Goal: Information Seeking & Learning: Learn about a topic

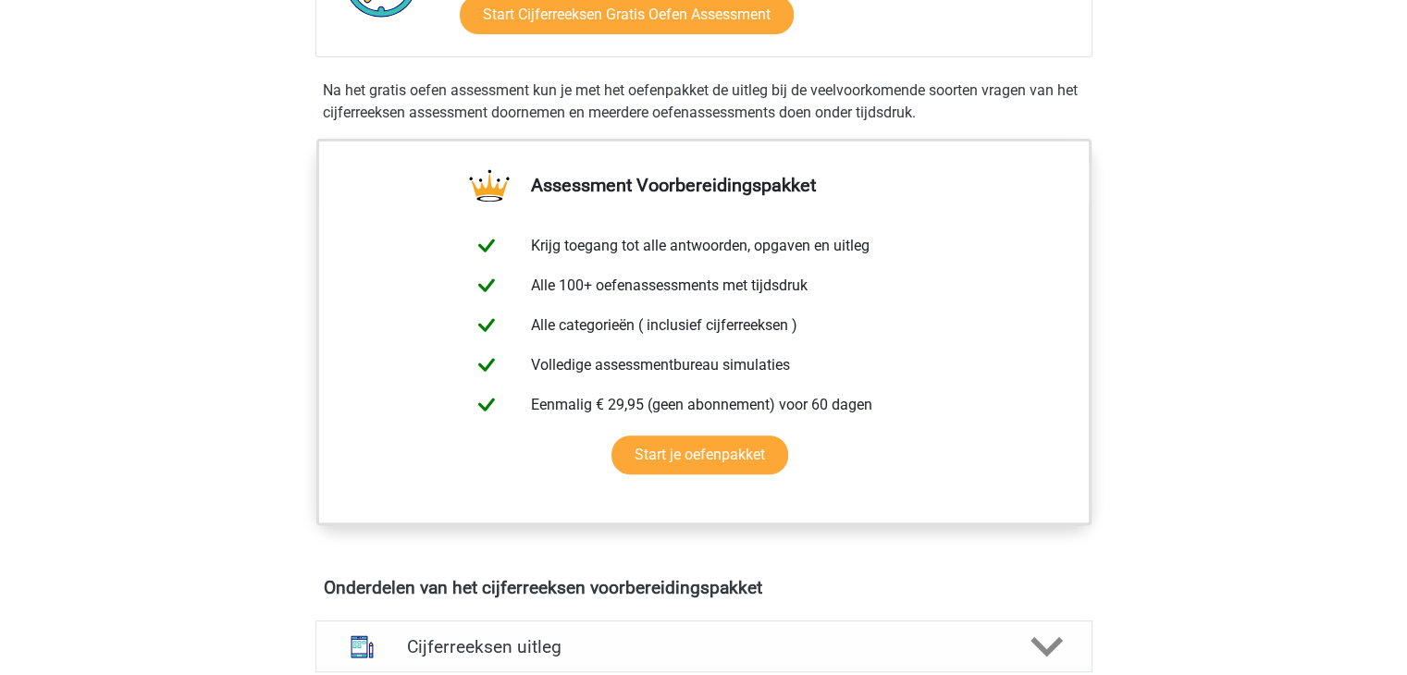
scroll to position [277, 0]
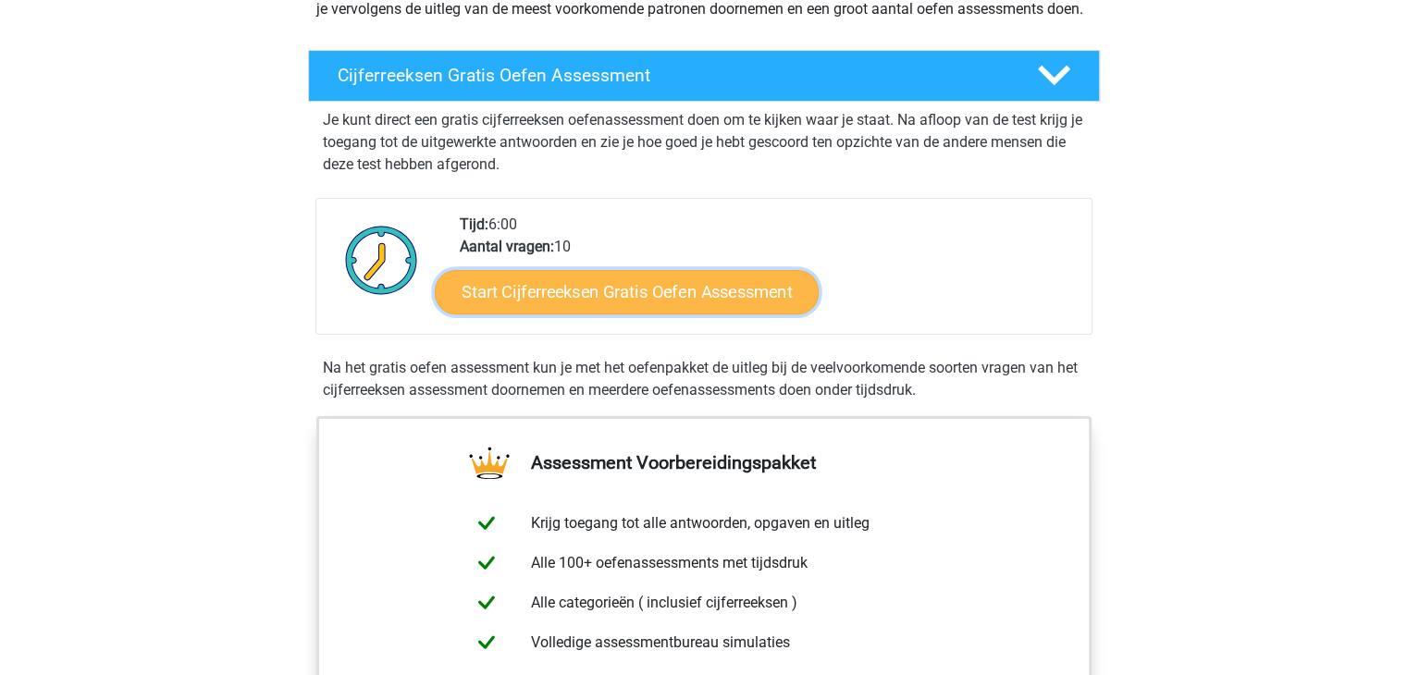
click at [622, 308] on link "Start Cijferreeksen Gratis Oefen Assessment" at bounding box center [627, 291] width 384 height 44
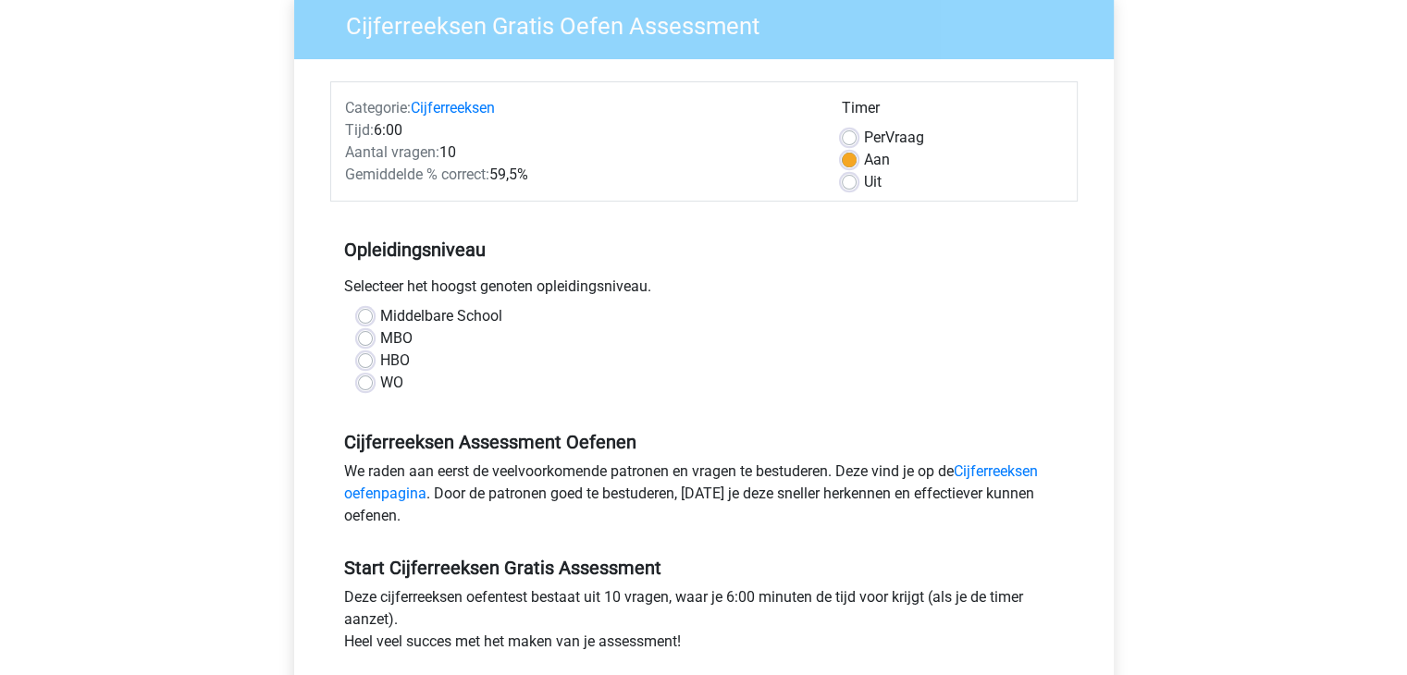
scroll to position [370, 0]
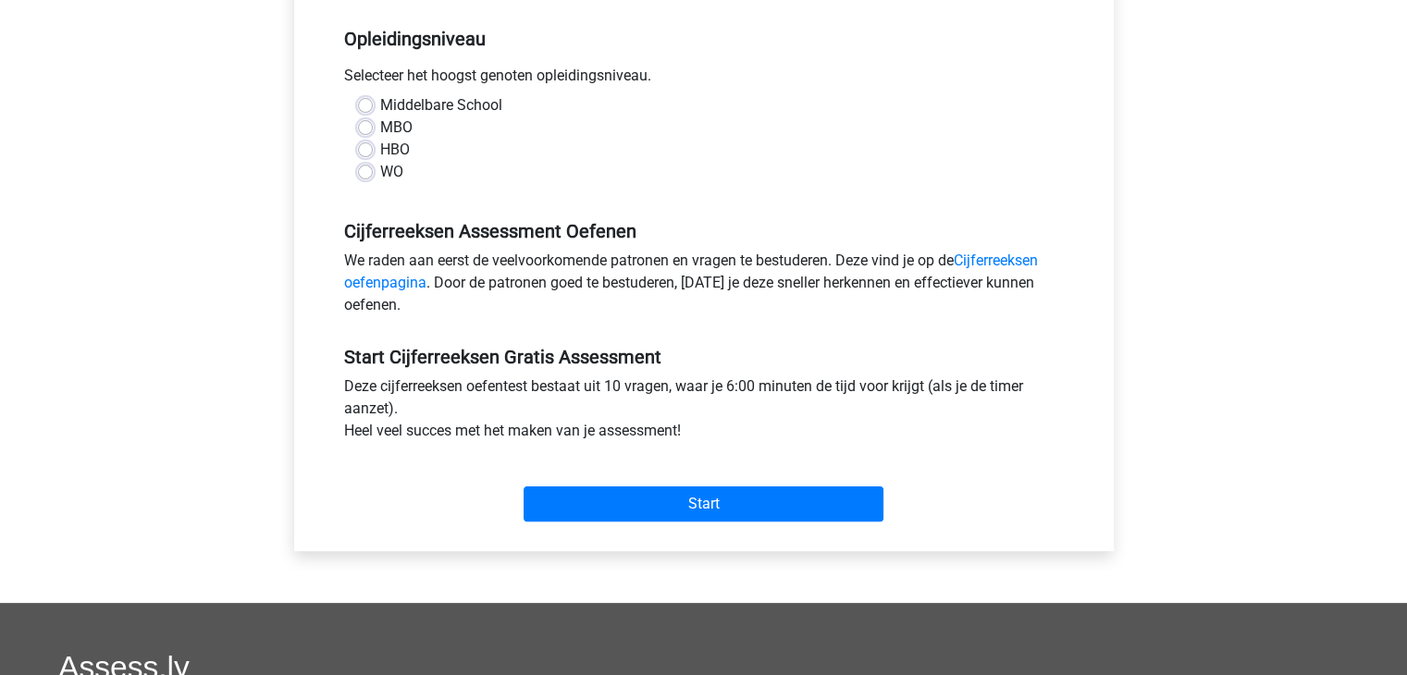
click at [375, 173] on div "WO" at bounding box center [704, 172] width 692 height 22
click at [380, 167] on label "WO" at bounding box center [391, 172] width 23 height 22
click at [363, 167] on input "WO" at bounding box center [365, 170] width 15 height 18
radio input "true"
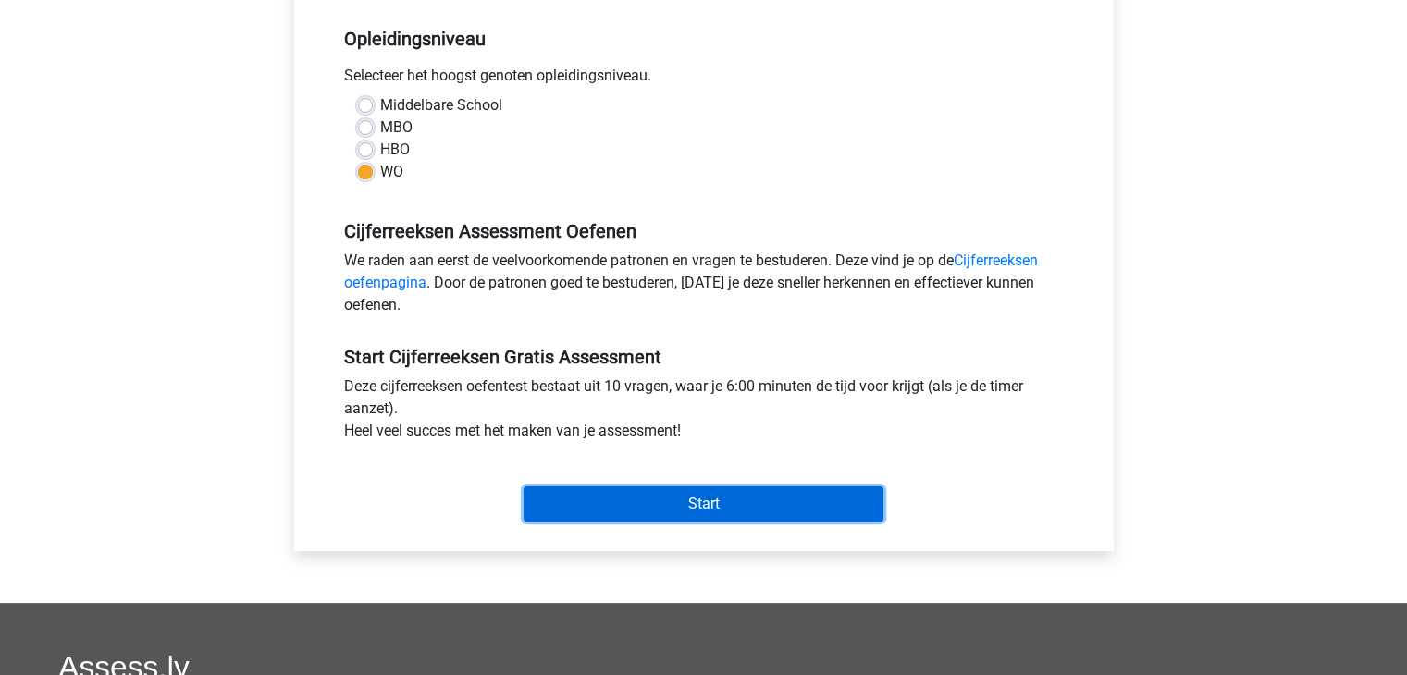
click at [703, 515] on input "Start" at bounding box center [703, 503] width 360 height 35
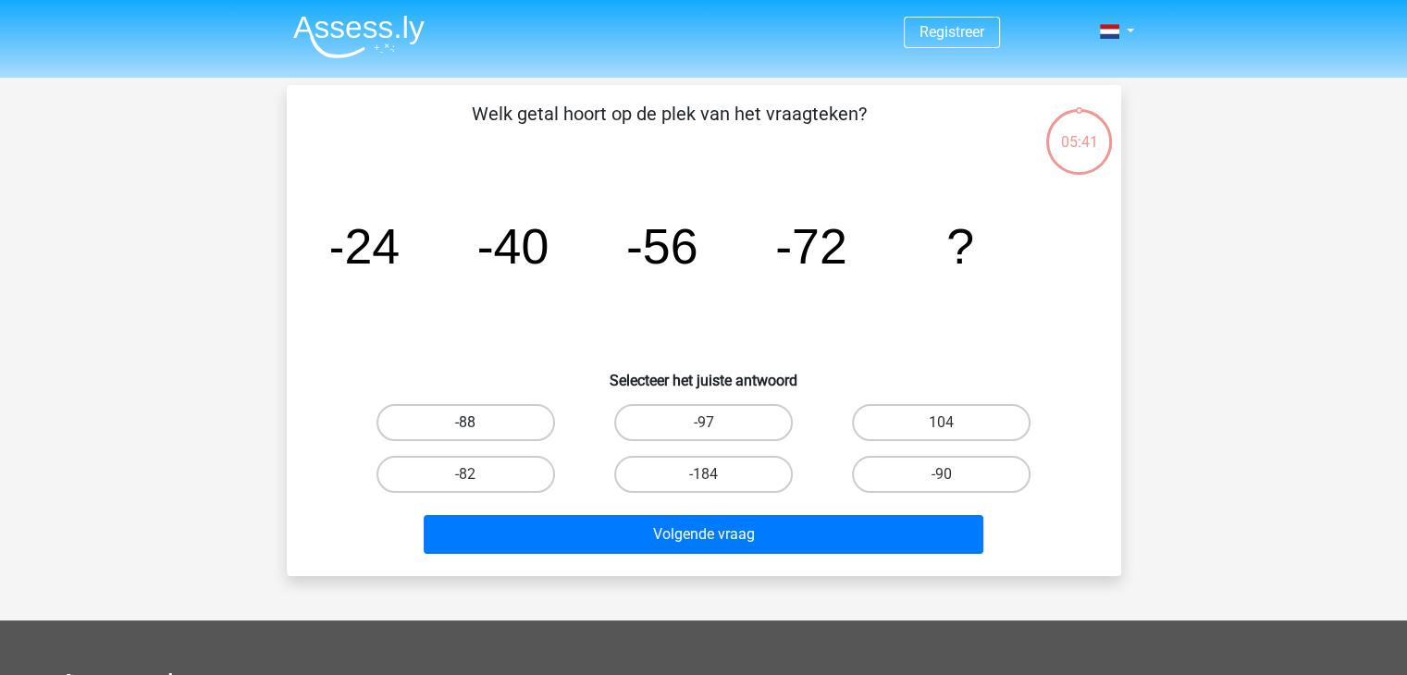
click at [500, 412] on label "-88" at bounding box center [465, 422] width 178 height 37
click at [477, 423] on input "-88" at bounding box center [471, 429] width 12 height 12
radio input "true"
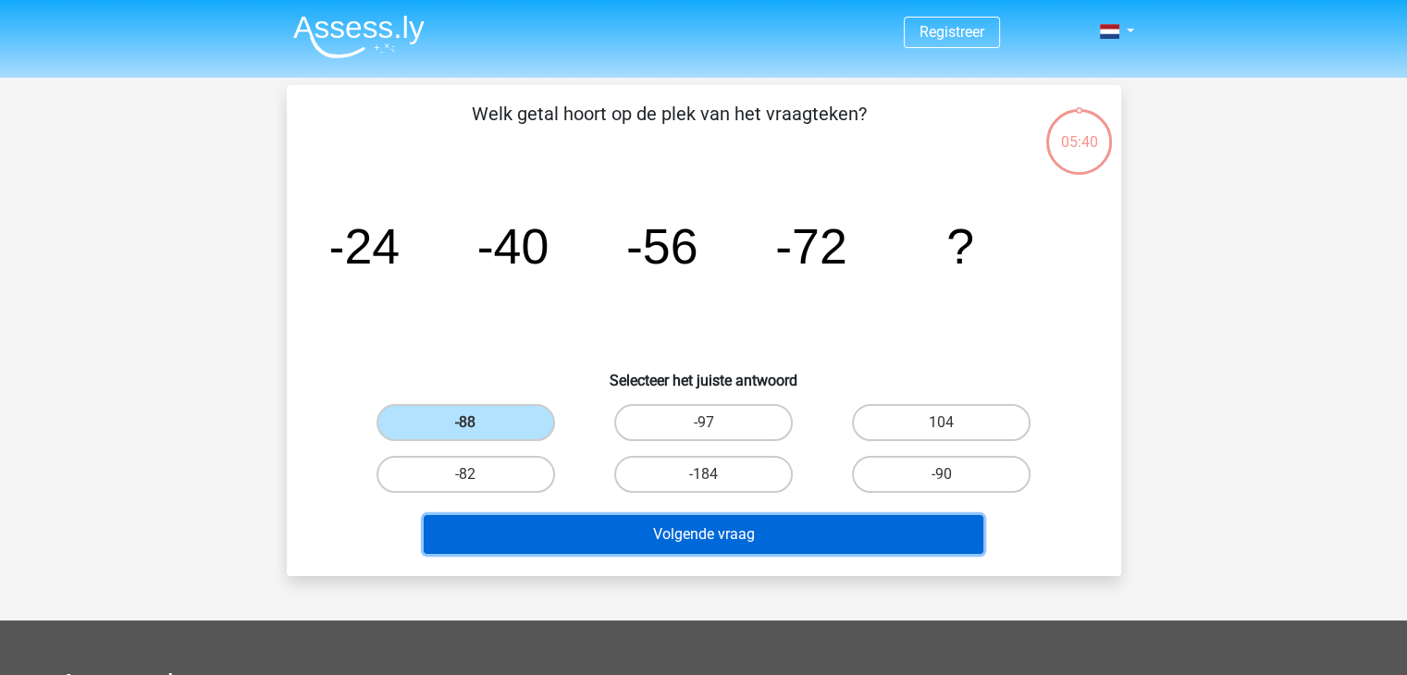
click at [683, 550] on button "Volgende vraag" at bounding box center [704, 534] width 560 height 39
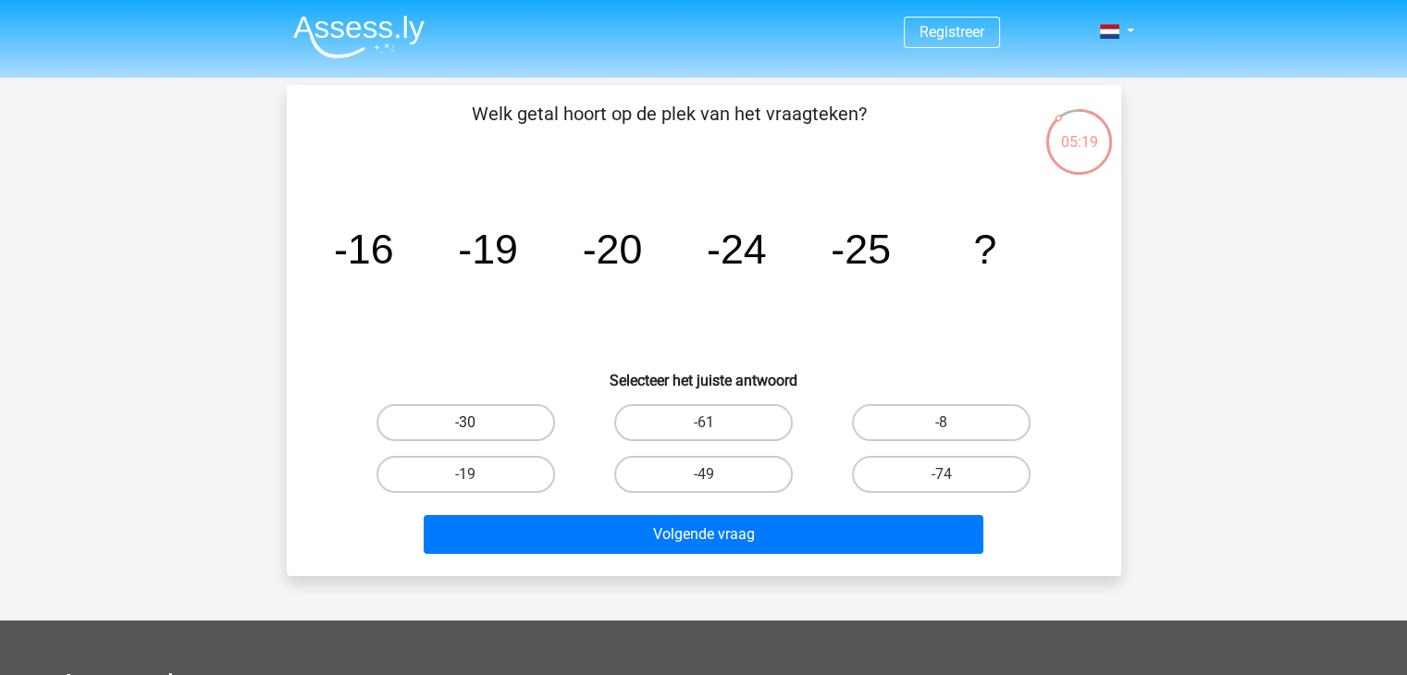
click at [481, 411] on label "-30" at bounding box center [465, 422] width 178 height 37
click at [477, 423] on input "-30" at bounding box center [471, 429] width 12 height 12
radio input "true"
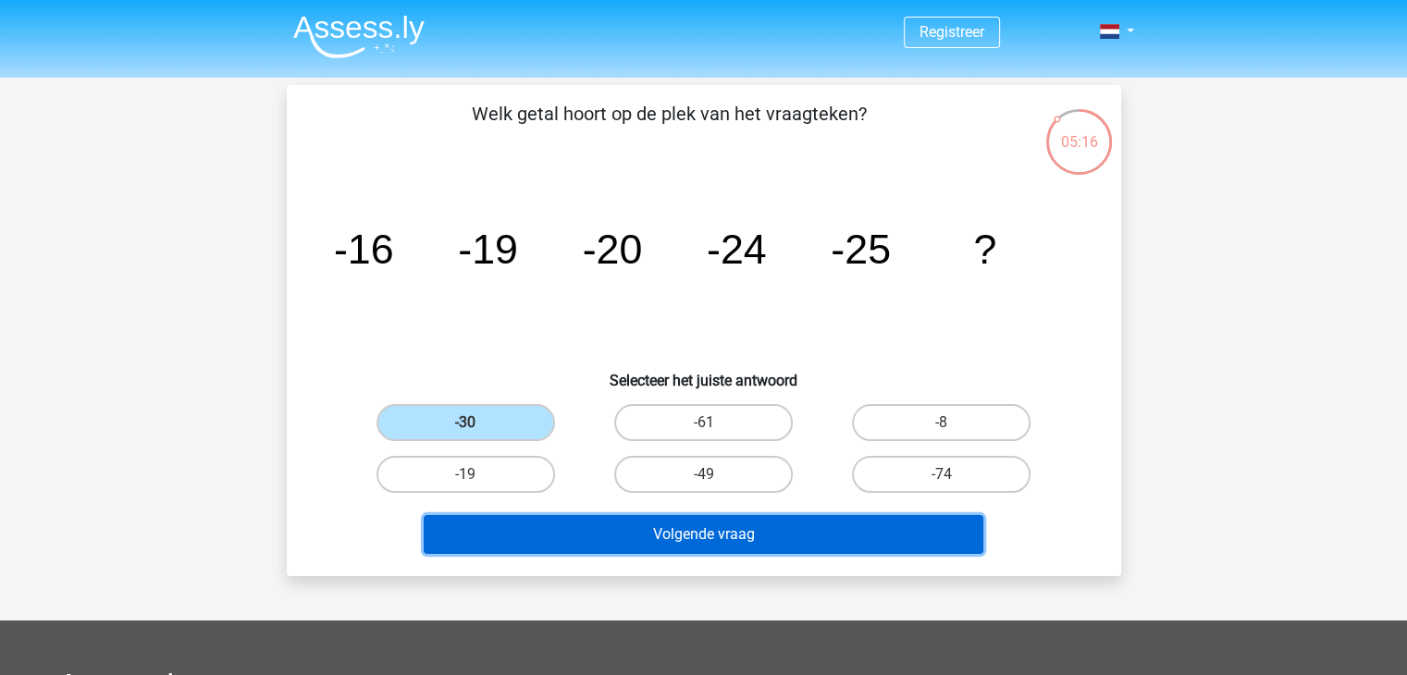
click at [768, 532] on button "Volgende vraag" at bounding box center [704, 534] width 560 height 39
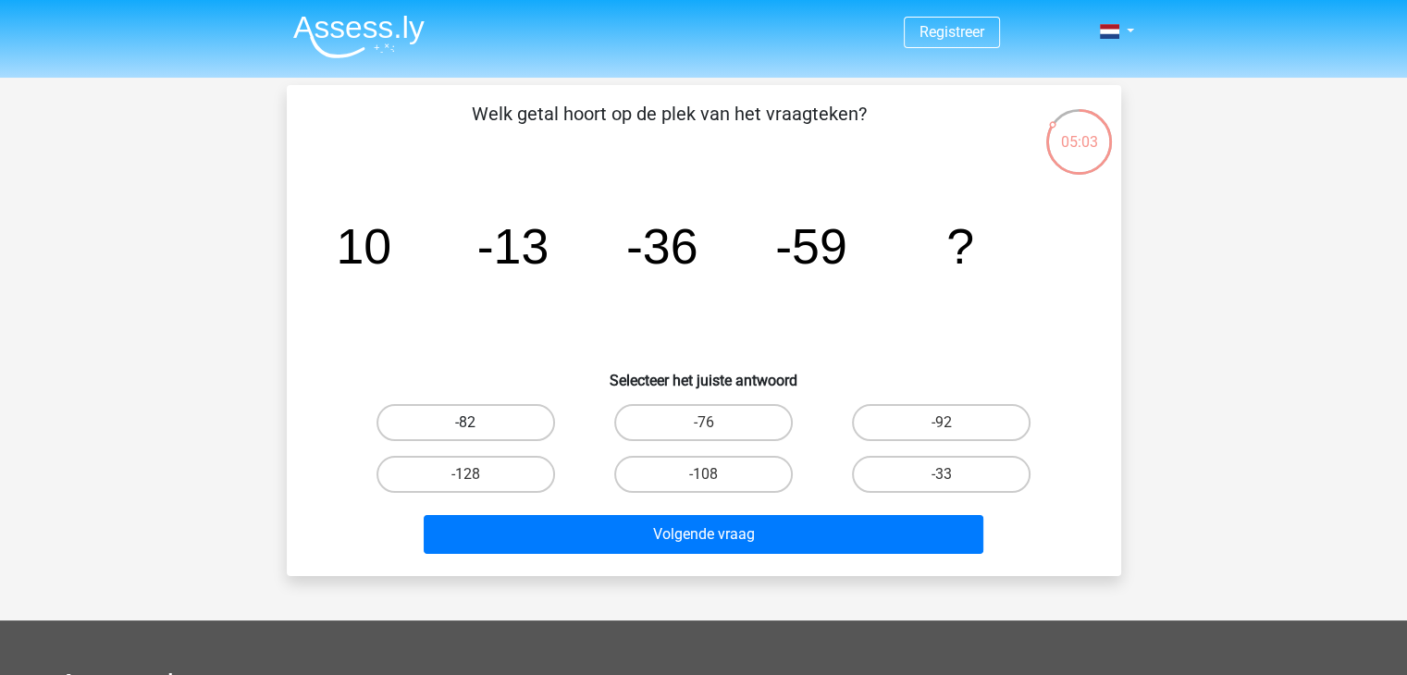
click at [483, 420] on label "-82" at bounding box center [465, 422] width 178 height 37
click at [477, 423] on input "-82" at bounding box center [471, 429] width 12 height 12
radio input "true"
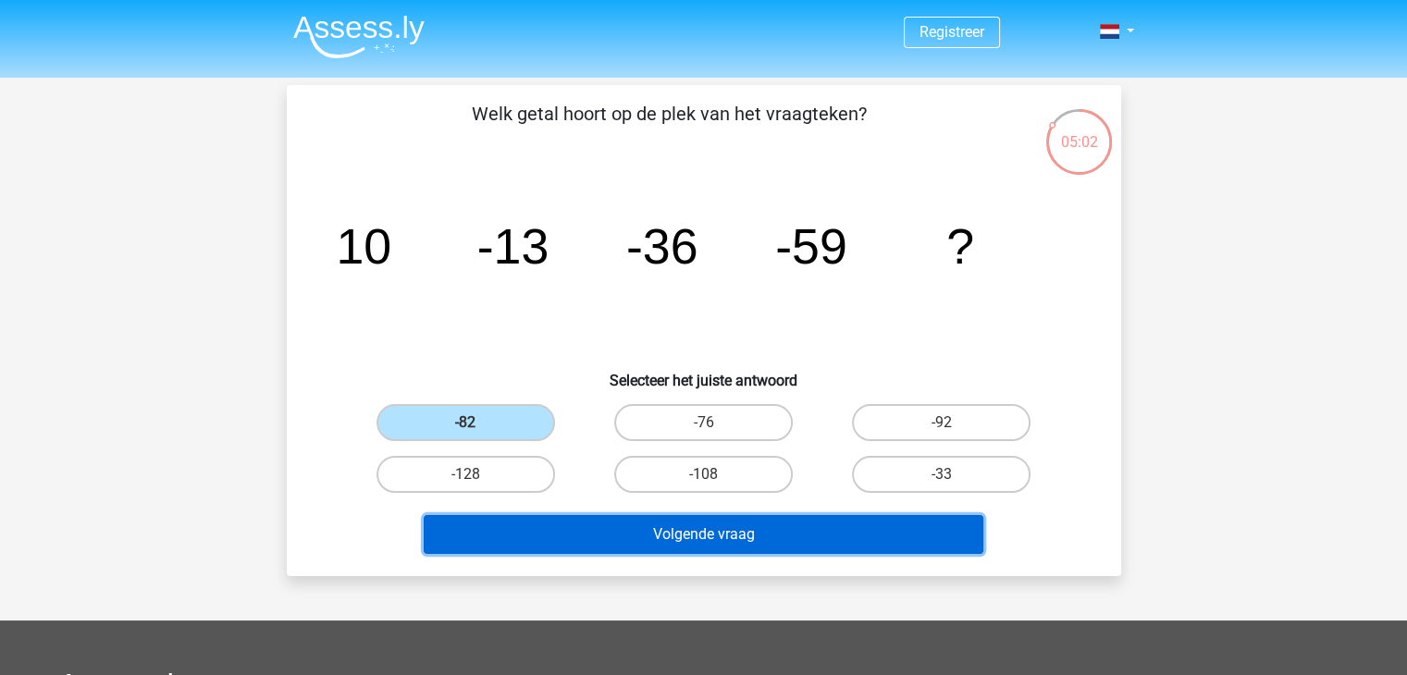
click at [710, 534] on button "Volgende vraag" at bounding box center [704, 534] width 560 height 39
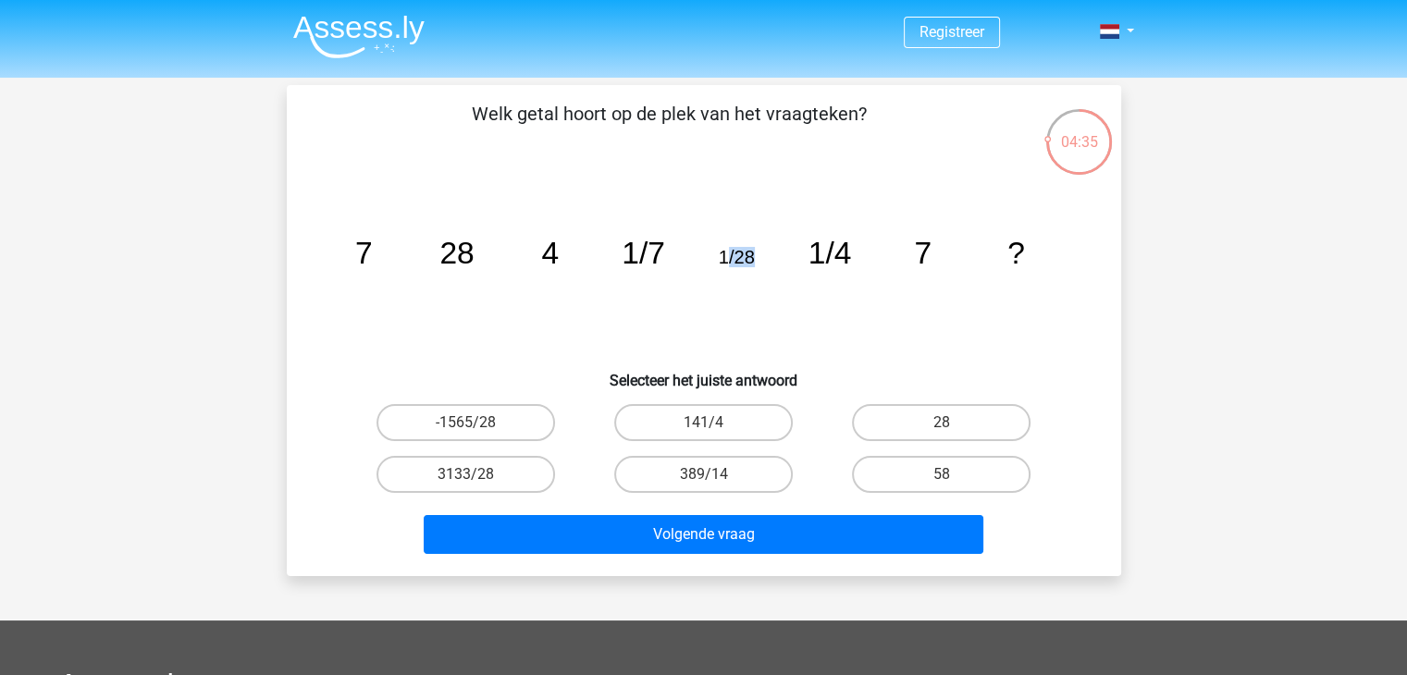
drag, startPoint x: 727, startPoint y: 251, endPoint x: 753, endPoint y: 257, distance: 26.7
click at [753, 257] on tspan "1/28" at bounding box center [736, 257] width 36 height 20
click at [973, 416] on label "28" at bounding box center [941, 422] width 178 height 37
click at [953, 423] on input "28" at bounding box center [947, 429] width 12 height 12
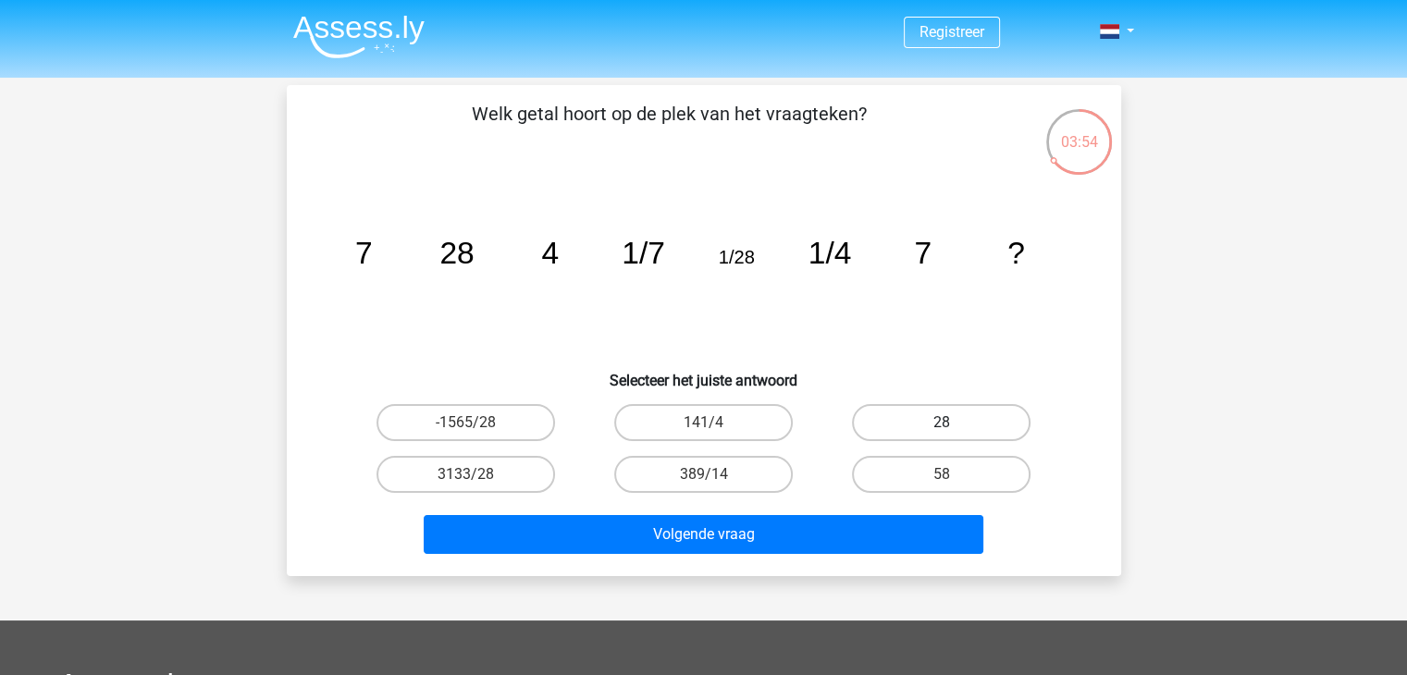
radio input "true"
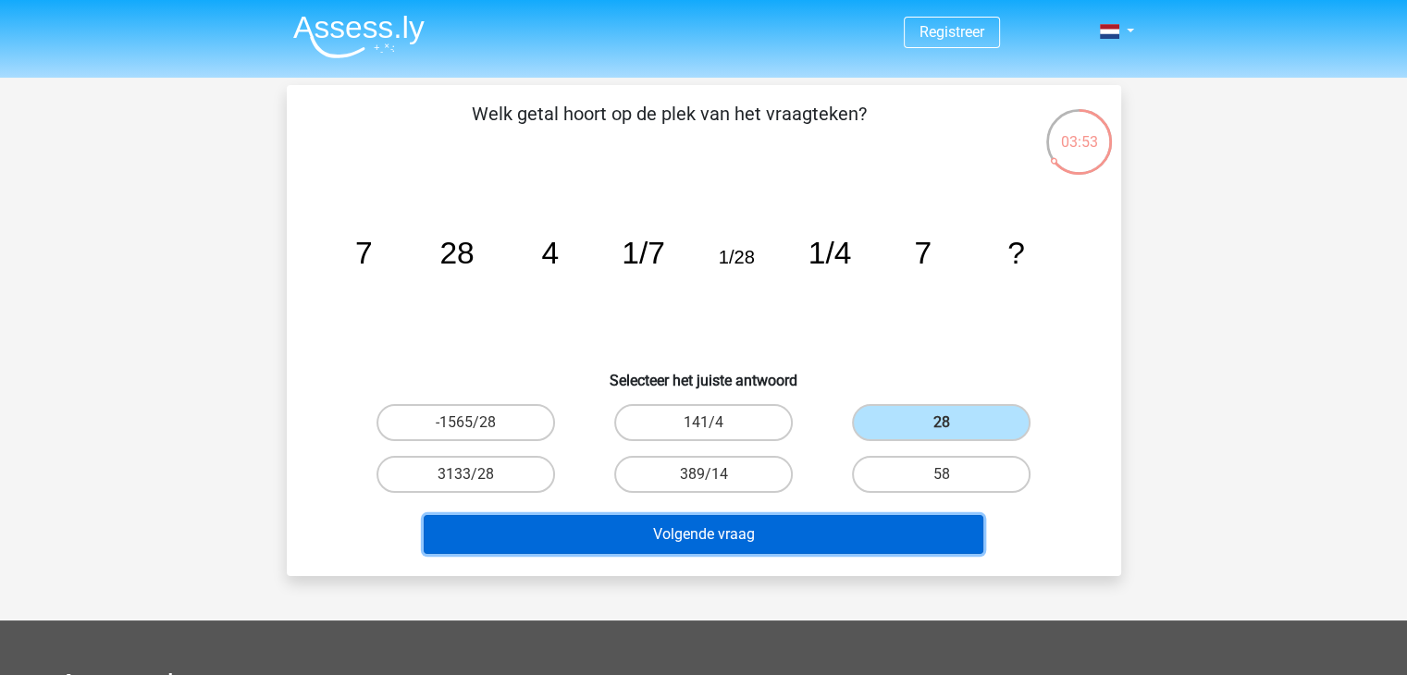
click at [741, 533] on button "Volgende vraag" at bounding box center [704, 534] width 560 height 39
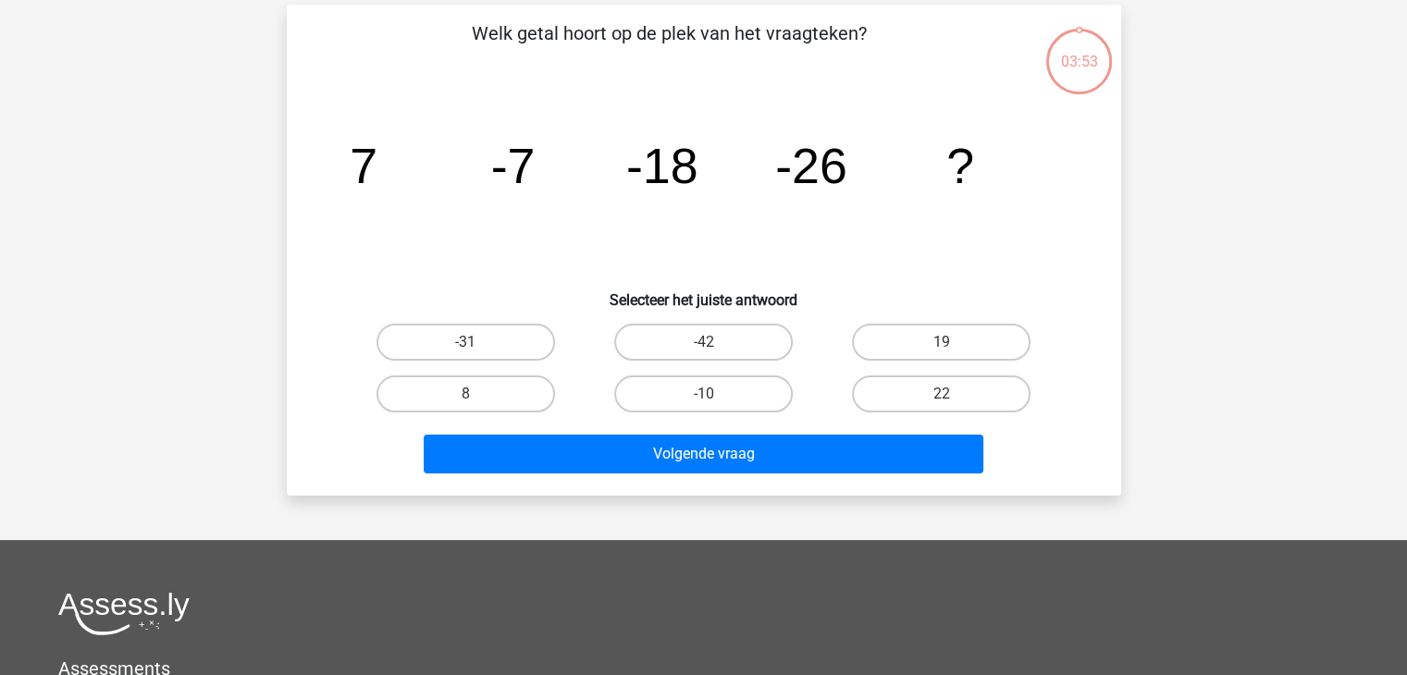
scroll to position [85, 0]
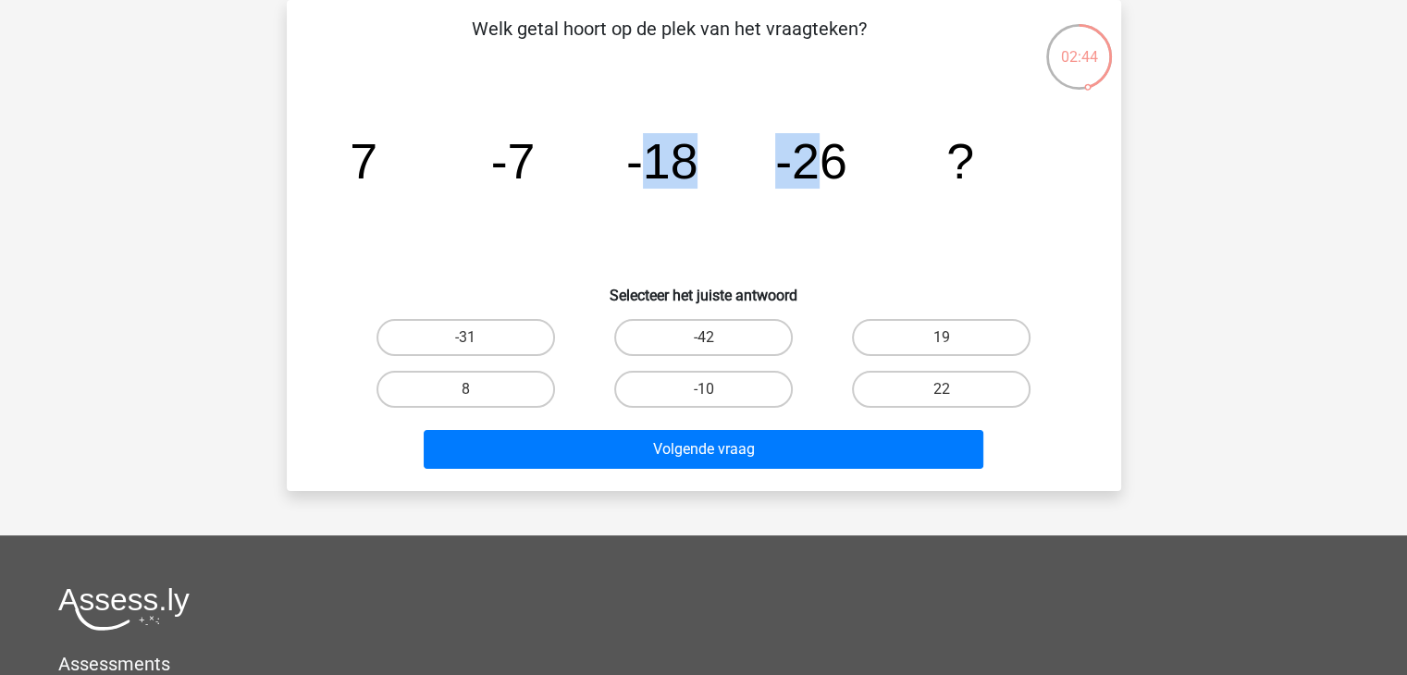
drag, startPoint x: 647, startPoint y: 174, endPoint x: 829, endPoint y: 181, distance: 181.4
click at [829, 181] on g "7 -7 -18 -26 ?" at bounding box center [662, 160] width 624 height 55
click at [829, 181] on tspan "-26" at bounding box center [811, 160] width 72 height 55
click at [445, 326] on label "-31" at bounding box center [465, 337] width 178 height 37
click at [465, 338] on input "-31" at bounding box center [471, 344] width 12 height 12
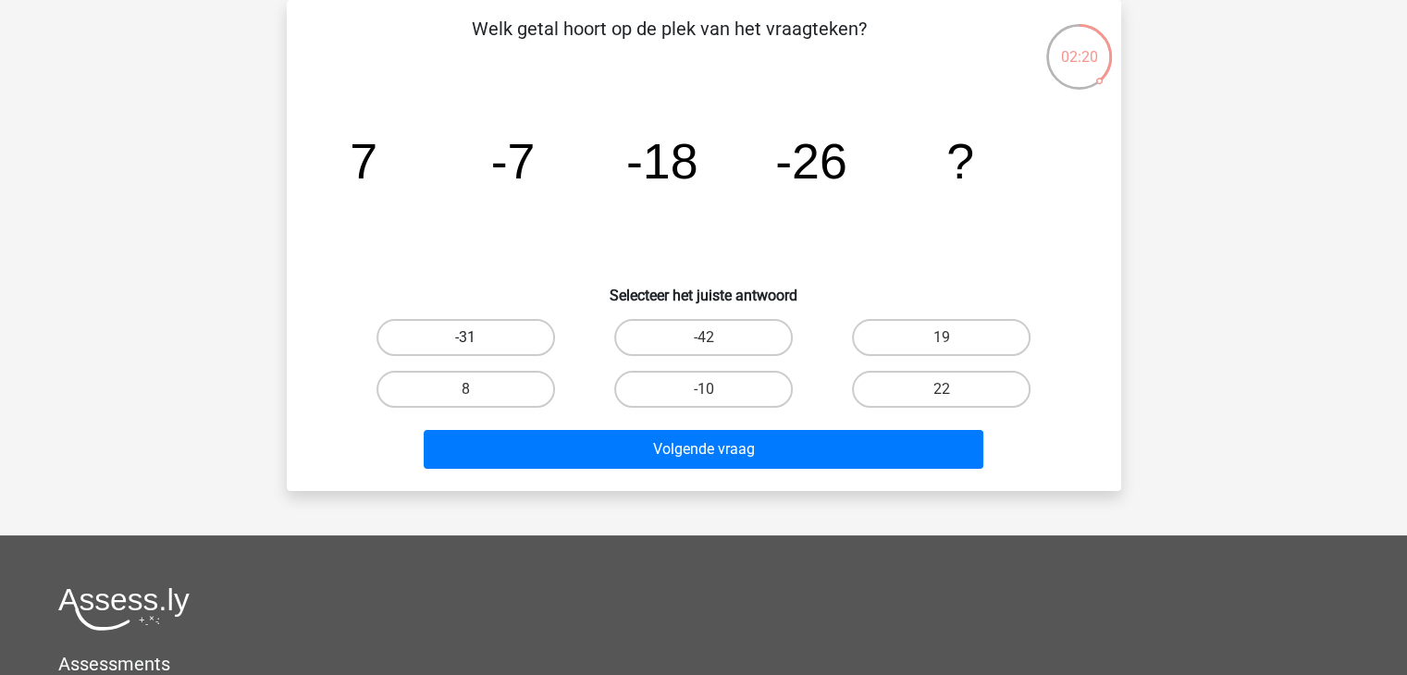
radio input "true"
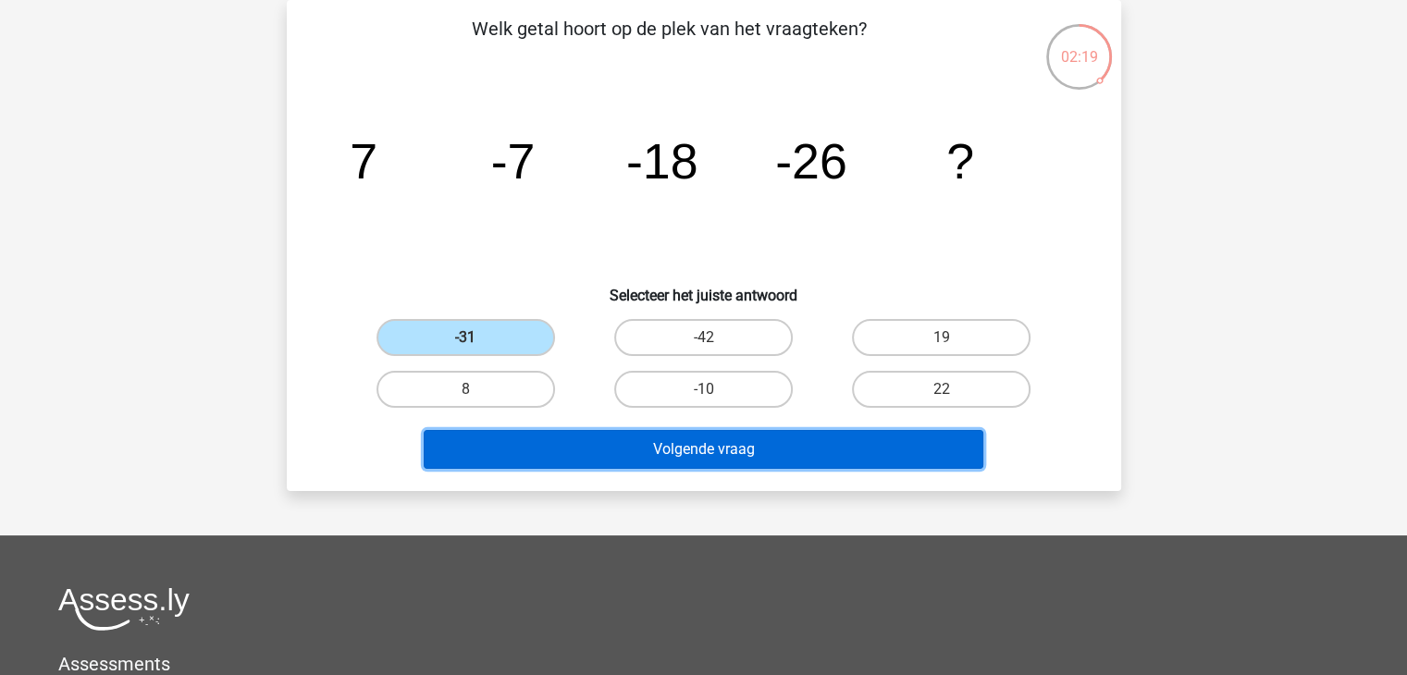
click at [667, 445] on button "Volgende vraag" at bounding box center [704, 449] width 560 height 39
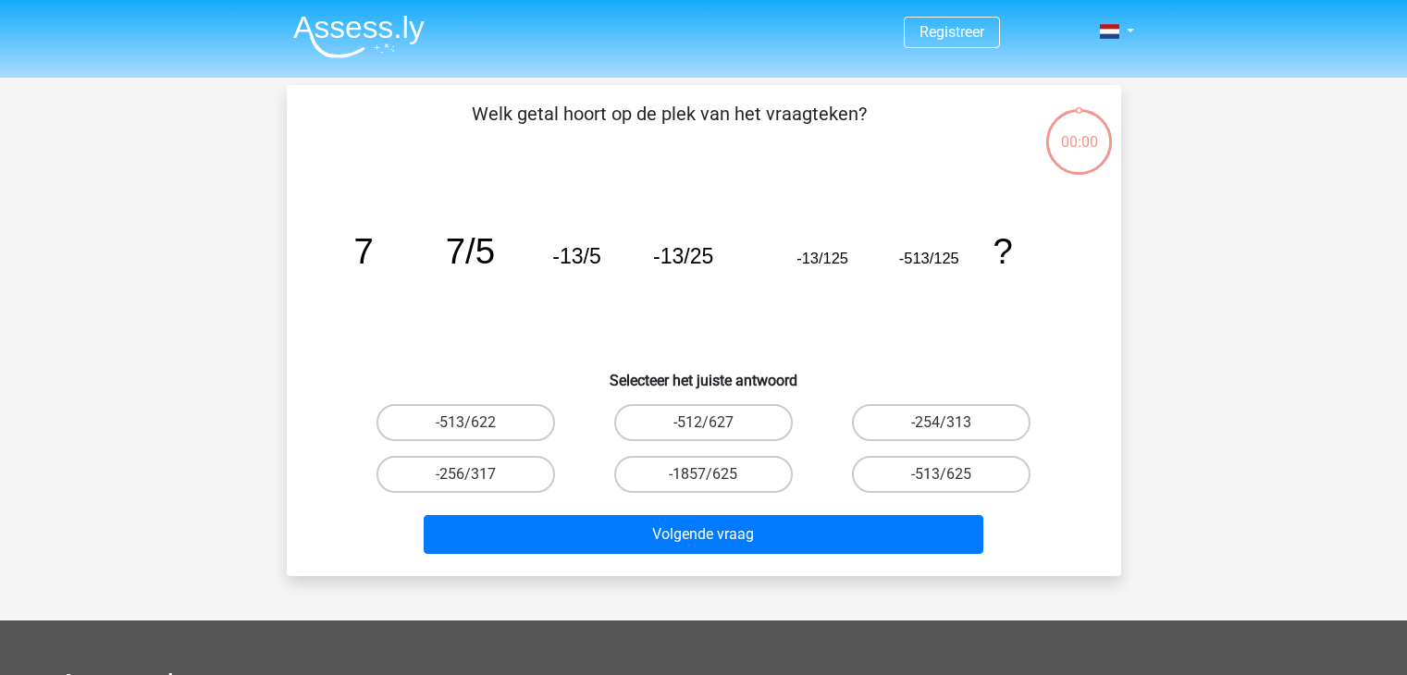
scroll to position [85, 0]
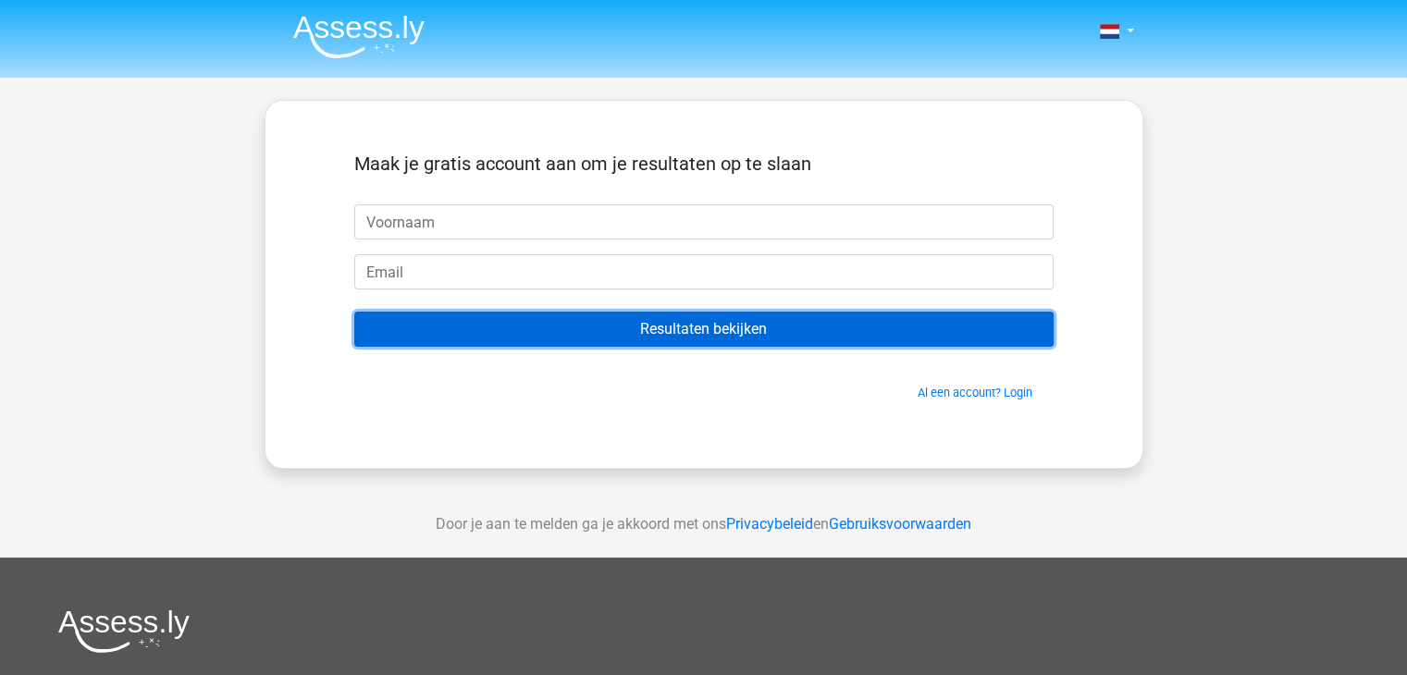
drag, startPoint x: 694, startPoint y: 323, endPoint x: 673, endPoint y: 323, distance: 20.3
click at [694, 323] on input "Resultaten bekijken" at bounding box center [703, 329] width 699 height 35
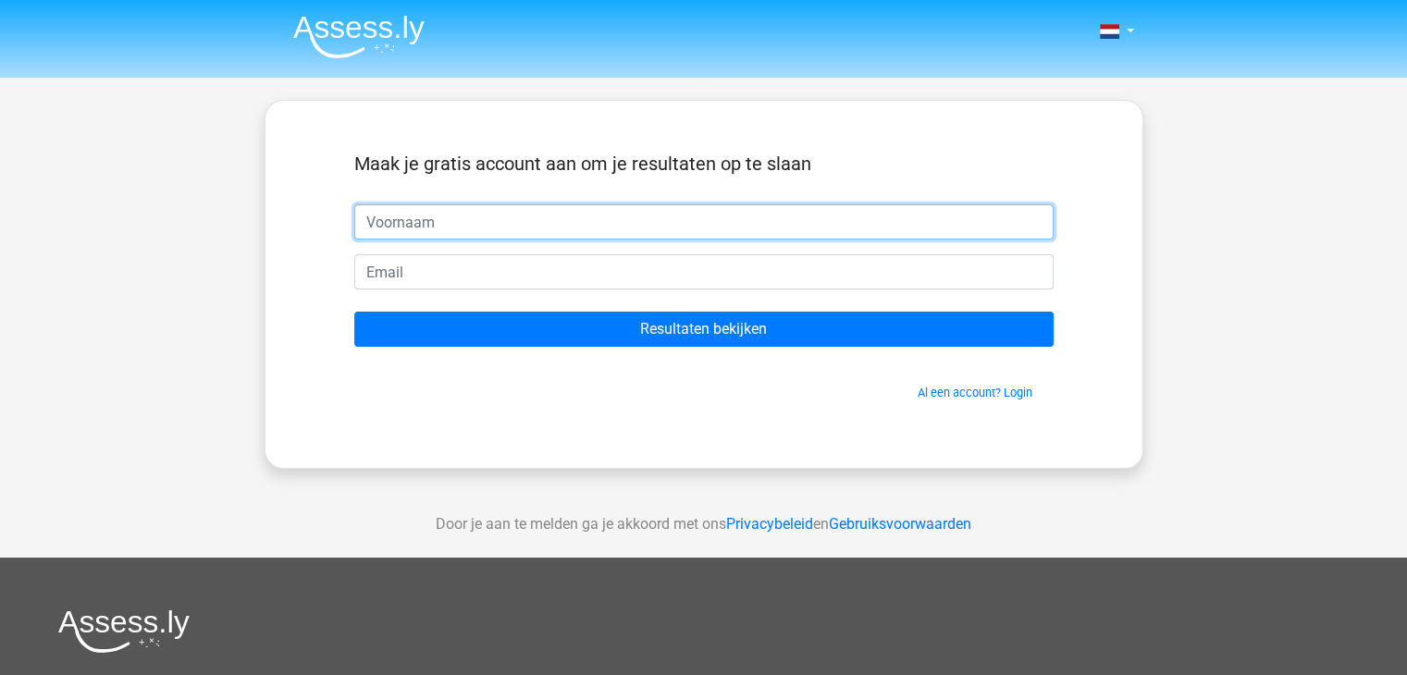
click at [470, 216] on input "text" at bounding box center [703, 221] width 699 height 35
type input "Toon"
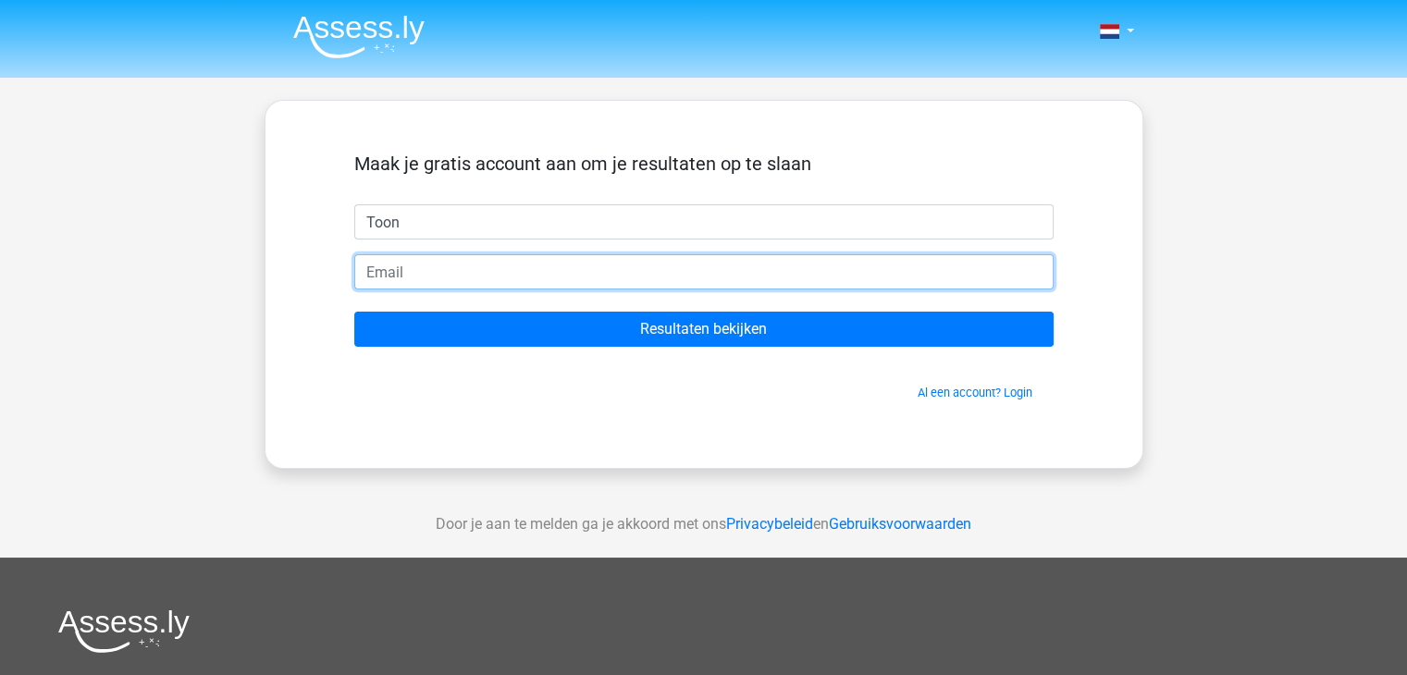
click at [411, 273] on input "email" at bounding box center [703, 271] width 699 height 35
type input "[EMAIL_ADDRESS][DOMAIN_NAME]"
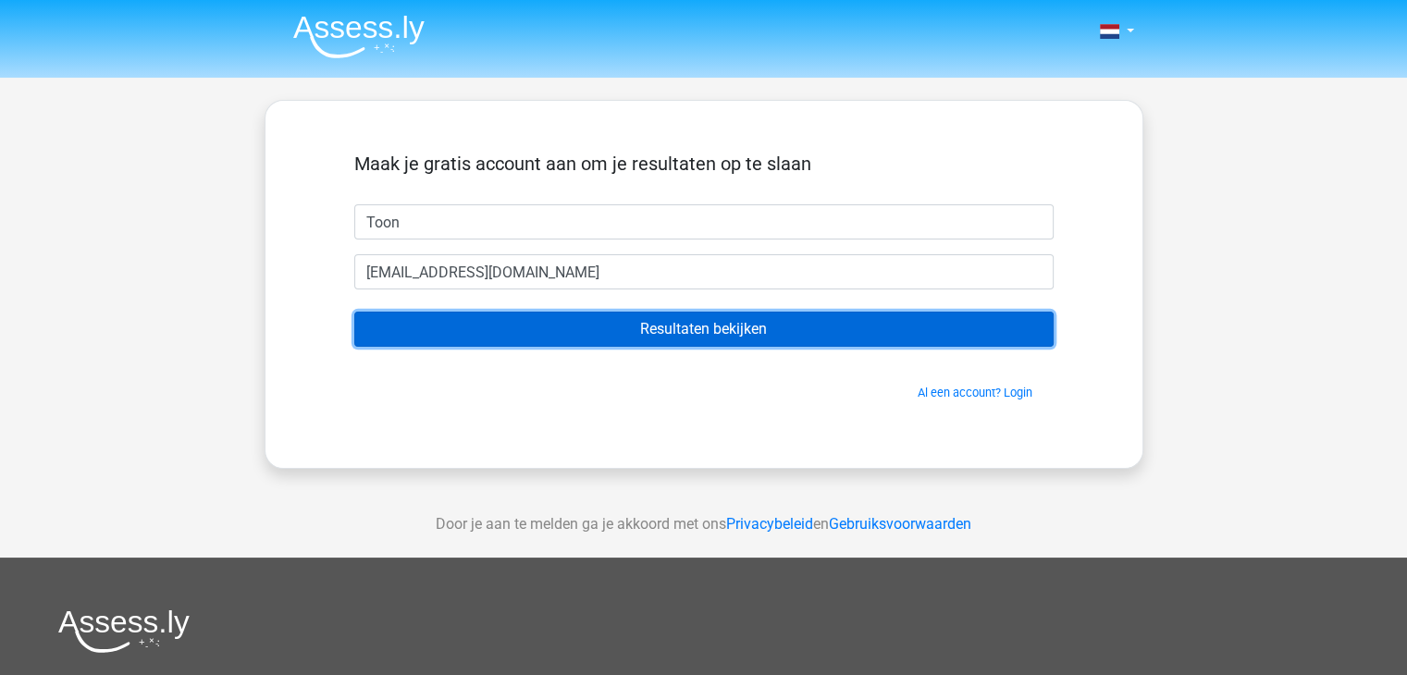
click at [546, 334] on input "Resultaten bekijken" at bounding box center [703, 329] width 699 height 35
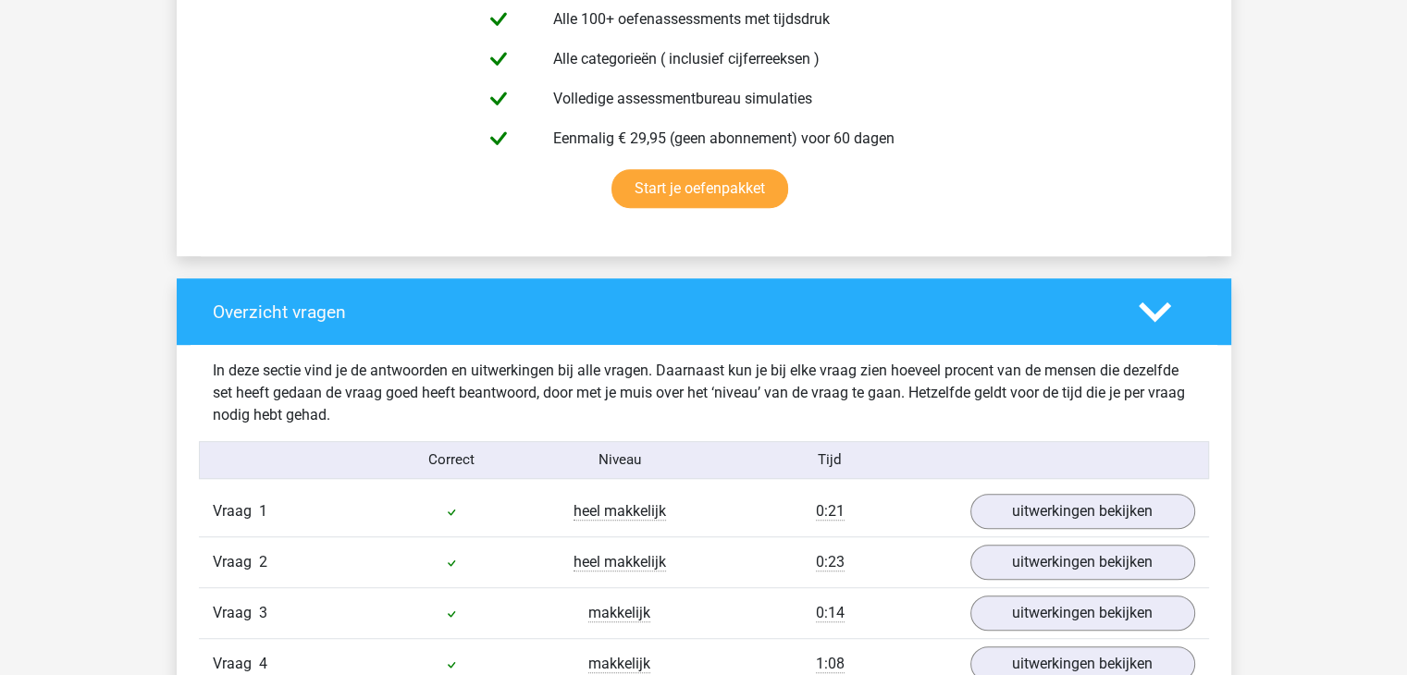
scroll to position [1480, 0]
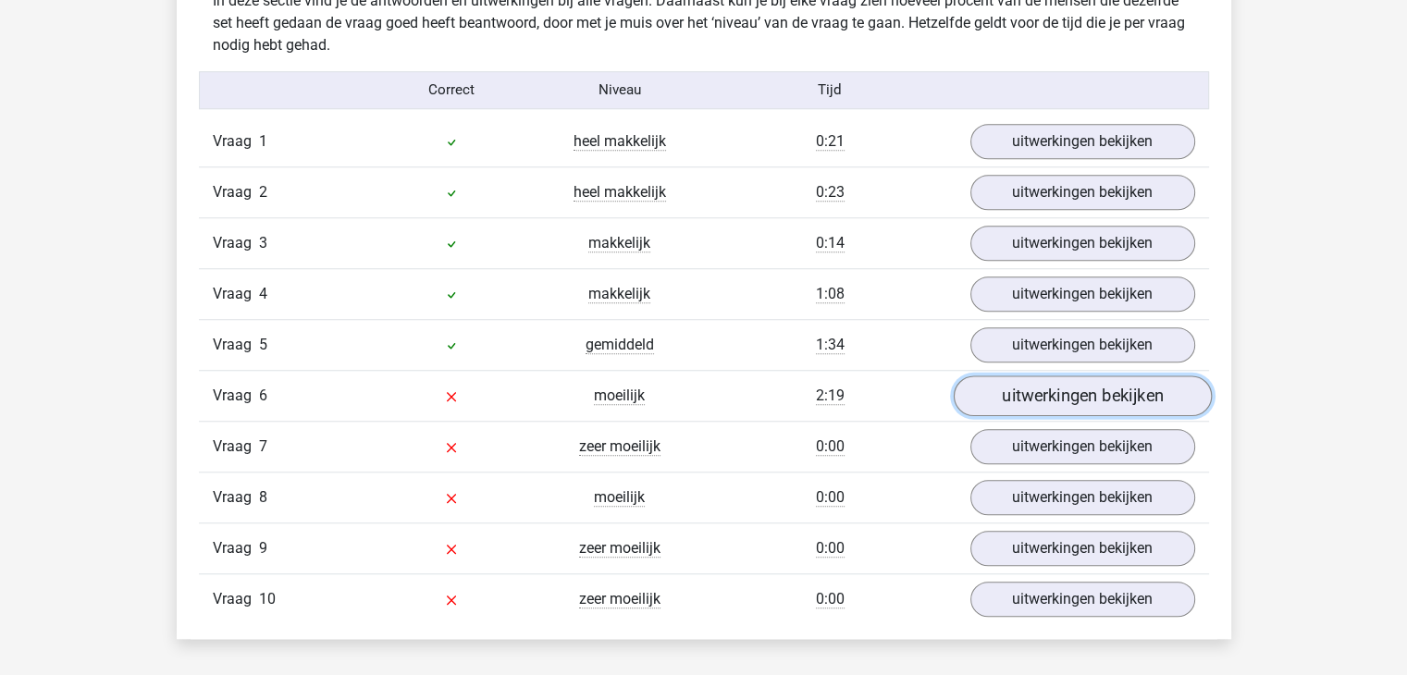
click at [1026, 393] on link "uitwerkingen bekijken" at bounding box center [1082, 395] width 258 height 41
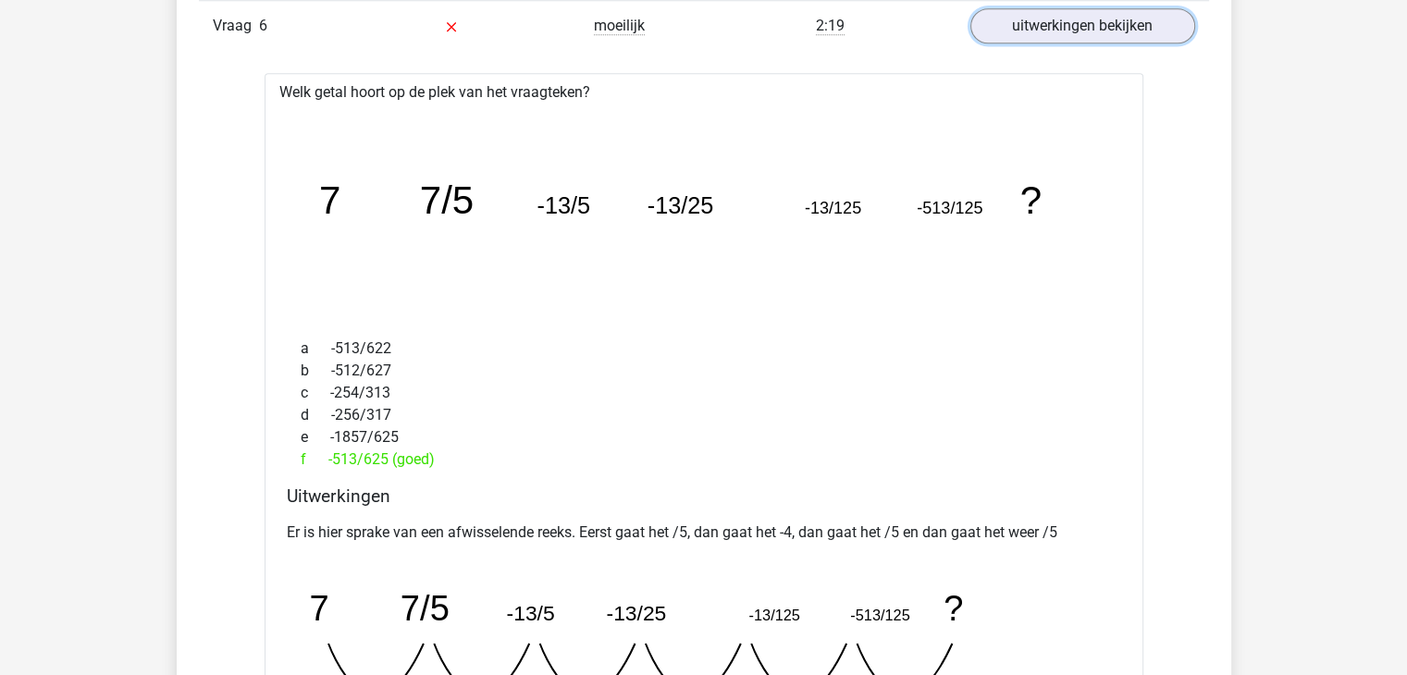
scroll to position [1942, 0]
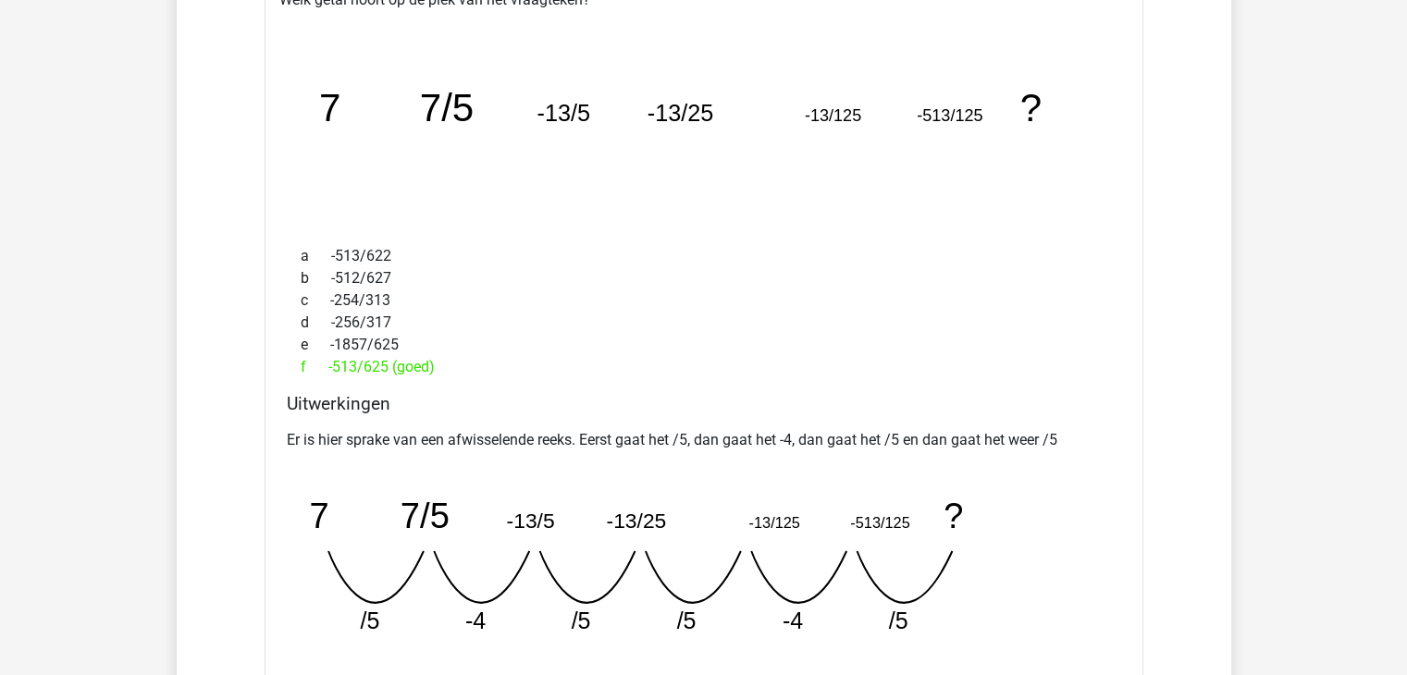
drag, startPoint x: 322, startPoint y: 342, endPoint x: 471, endPoint y: 352, distance: 149.2
click at [471, 352] on div "a -513/622 b -512/627 c -254/313 d -256/317 e -1857/625 f -513/625 (goed)" at bounding box center [704, 312] width 834 height 148
click at [471, 356] on div "f -513/625 (goed)" at bounding box center [704, 367] width 834 height 22
drag, startPoint x: 328, startPoint y: 363, endPoint x: 474, endPoint y: 362, distance: 145.2
click at [459, 363] on div "f -513/625 (goed)" at bounding box center [704, 367] width 834 height 22
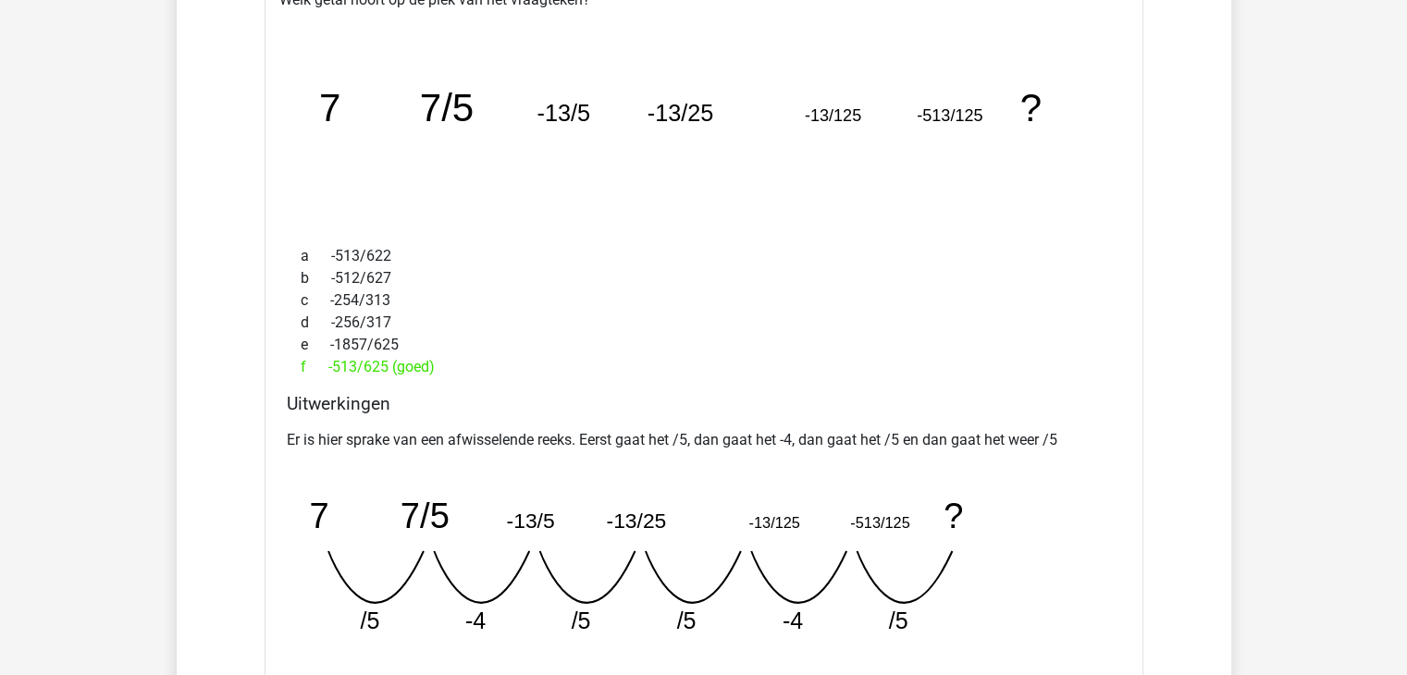
click at [474, 362] on div "f -513/625 (goed)" at bounding box center [704, 367] width 834 height 22
drag, startPoint x: 835, startPoint y: 108, endPoint x: 967, endPoint y: 108, distance: 132.3
click at [966, 108] on g "7 7/5 -13/5 -13/25 -13/125 -513/125 ?" at bounding box center [681, 107] width 724 height 43
click at [980, 108] on tspan "-513/125" at bounding box center [950, 115] width 66 height 18
drag, startPoint x: 333, startPoint y: 100, endPoint x: 485, endPoint y: 94, distance: 151.8
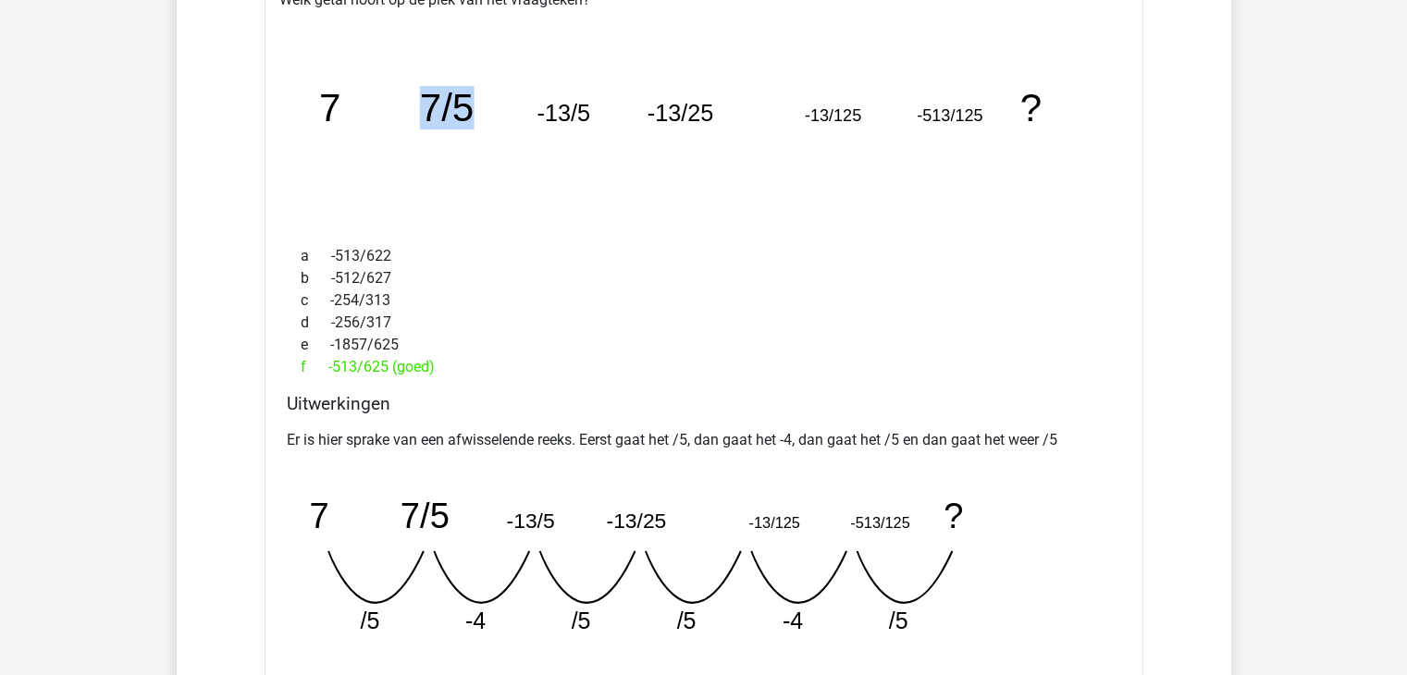
click at [485, 94] on icon "image/svg+xml 7 7/5 -13/5 -13/25 -13/125 -513/125 ?" at bounding box center [703, 120] width 819 height 205
drag, startPoint x: 466, startPoint y: 106, endPoint x: 573, endPoint y: 101, distance: 107.4
click at [573, 101] on g "7 7/5 -13/5 -13/25 -13/125 -513/125 ?" at bounding box center [681, 107] width 724 height 43
click at [597, 105] on icon "image/svg+xml 7 7/5 -13/5 -13/25 -13/125 -513/125 ?" at bounding box center [703, 120] width 819 height 205
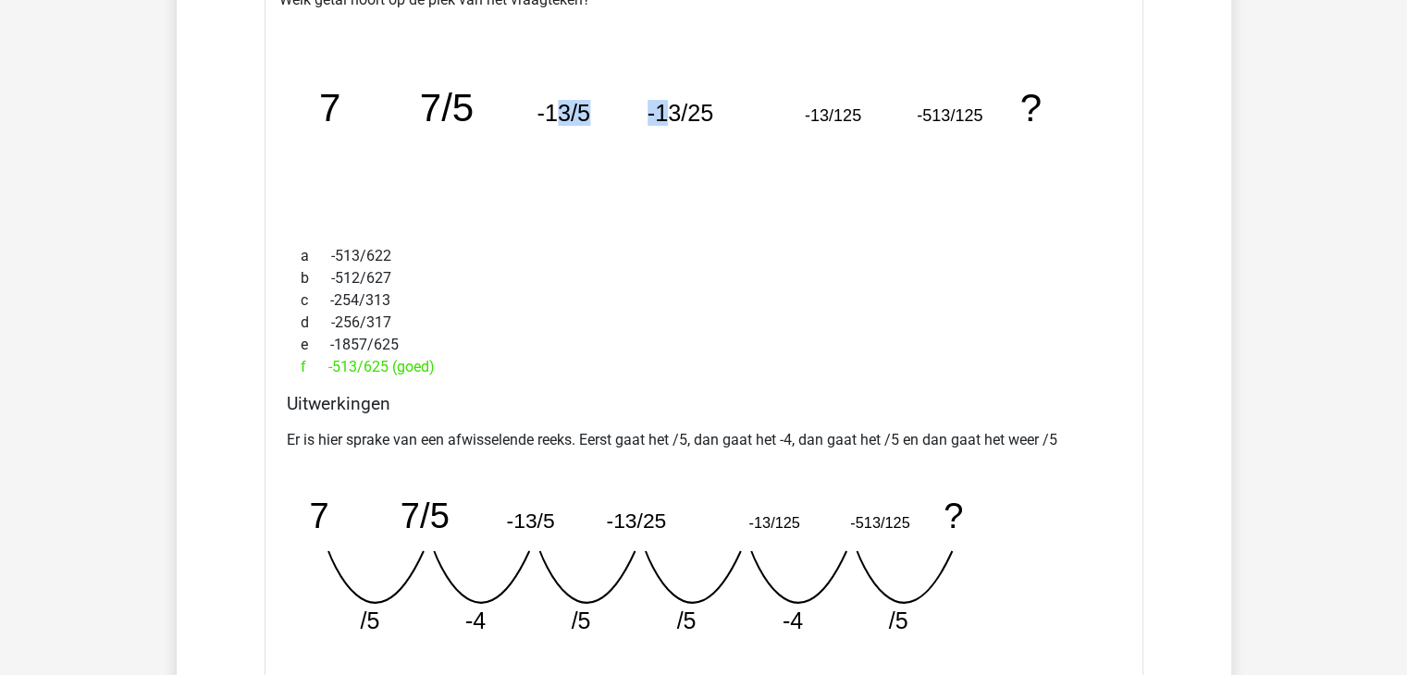
drag, startPoint x: 558, startPoint y: 98, endPoint x: 668, endPoint y: 105, distance: 110.2
click at [668, 105] on g "7 7/5 -13/5 -13/25 -13/125 -513/125 ?" at bounding box center [681, 107] width 724 height 43
drag, startPoint x: 684, startPoint y: 103, endPoint x: 737, endPoint y: 103, distance: 52.7
click at [737, 103] on icon "image/svg+xml 7 7/5 -13/5 -13/25 -13/125 -513/125 ?" at bounding box center [703, 120] width 819 height 205
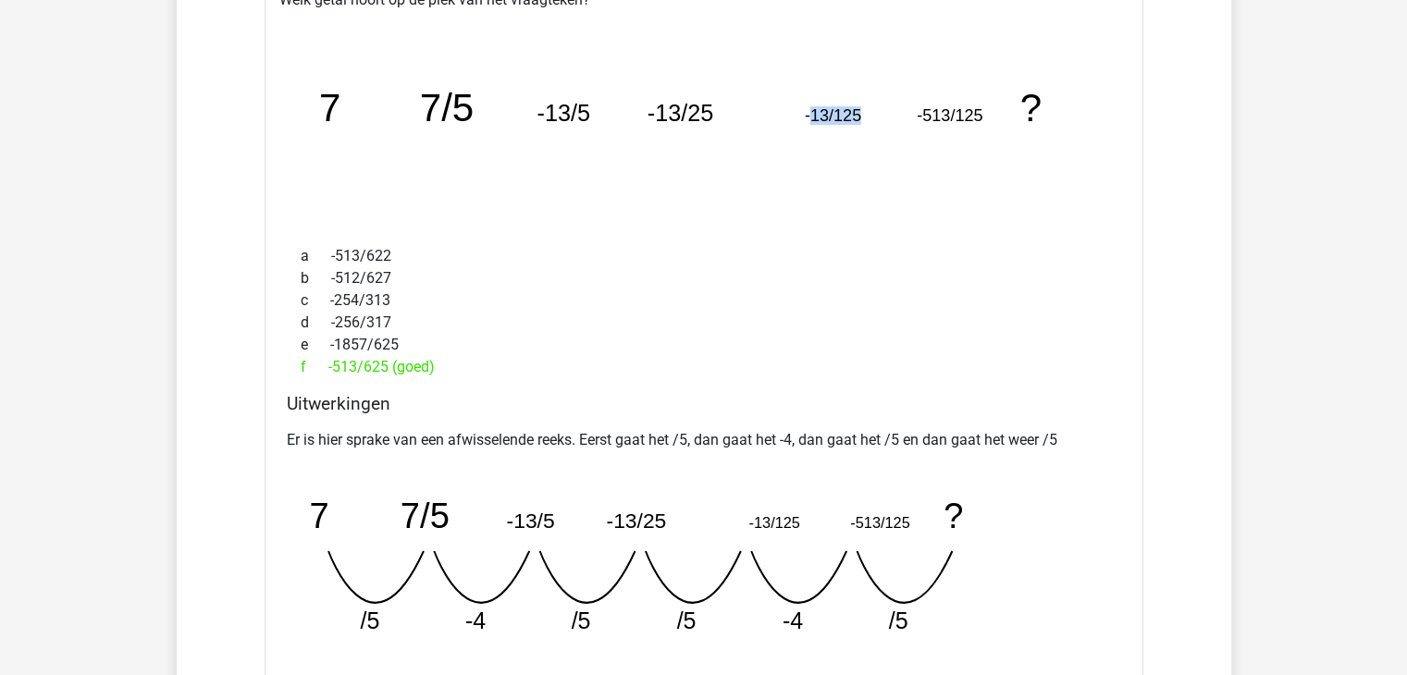
drag, startPoint x: 810, startPoint y: 103, endPoint x: 893, endPoint y: 106, distance: 83.3
click at [893, 106] on icon "image/svg+xml 7 7/5 -13/5 -13/25 -13/125 -513/125 ?" at bounding box center [703, 120] width 819 height 205
drag, startPoint x: 918, startPoint y: 106, endPoint x: 1026, endPoint y: 110, distance: 107.3
click at [1026, 110] on g "7 7/5 -13/5 -13/25 -13/125 -513/125 ?" at bounding box center [681, 107] width 724 height 43
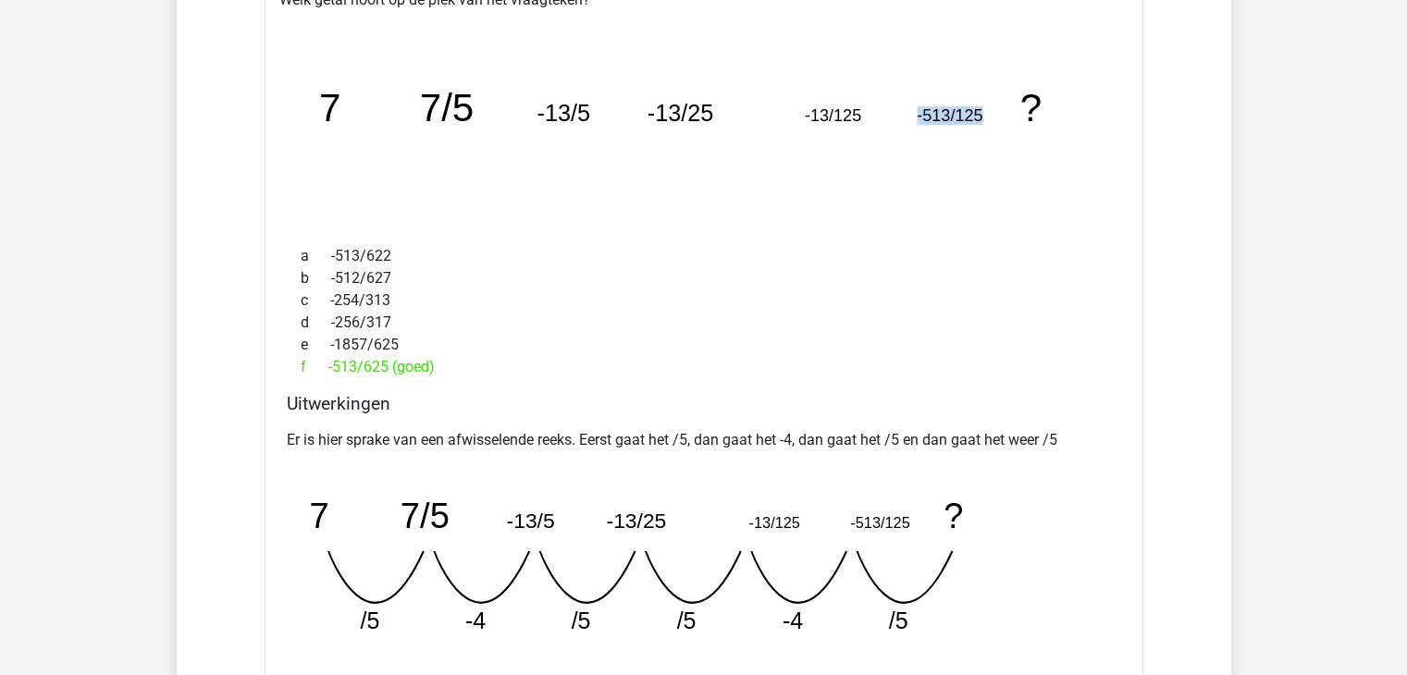
click at [990, 131] on icon "image/svg+xml 7 7/5 -13/5 -13/25 -13/125 -513/125 ?" at bounding box center [703, 120] width 819 height 205
drag, startPoint x: 990, startPoint y: 119, endPoint x: 1110, endPoint y: 129, distance: 119.7
click at [1110, 129] on icon "image/svg+xml 7 7/5 -13/5 -13/25 -13/125 -513/125 ?" at bounding box center [703, 120] width 819 height 205
click at [1114, 130] on div "image/svg+xml 7 7/5 -13/5 -13/25 -13/125 -513/125 ?" at bounding box center [703, 121] width 849 height 220
click at [427, 512] on tspan "7/5" at bounding box center [424, 516] width 49 height 39
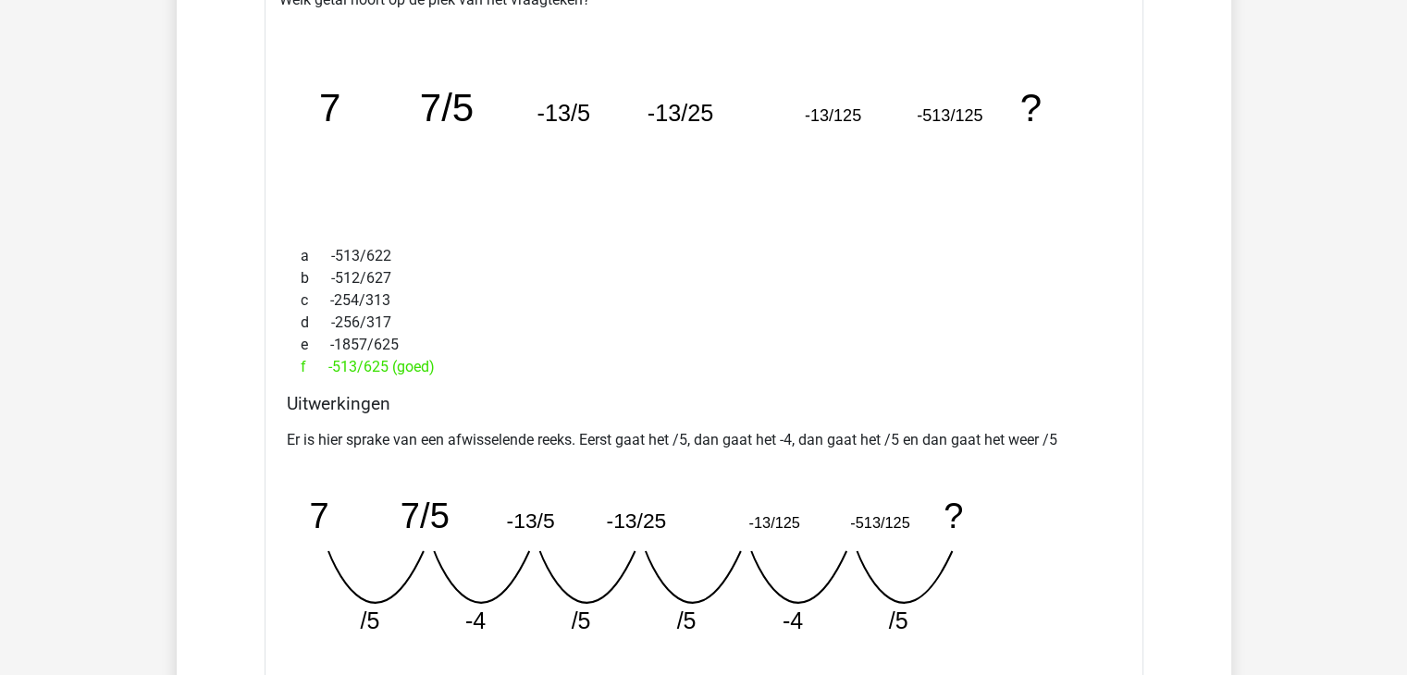
click at [545, 511] on tspan "-13/5" at bounding box center [530, 521] width 48 height 24
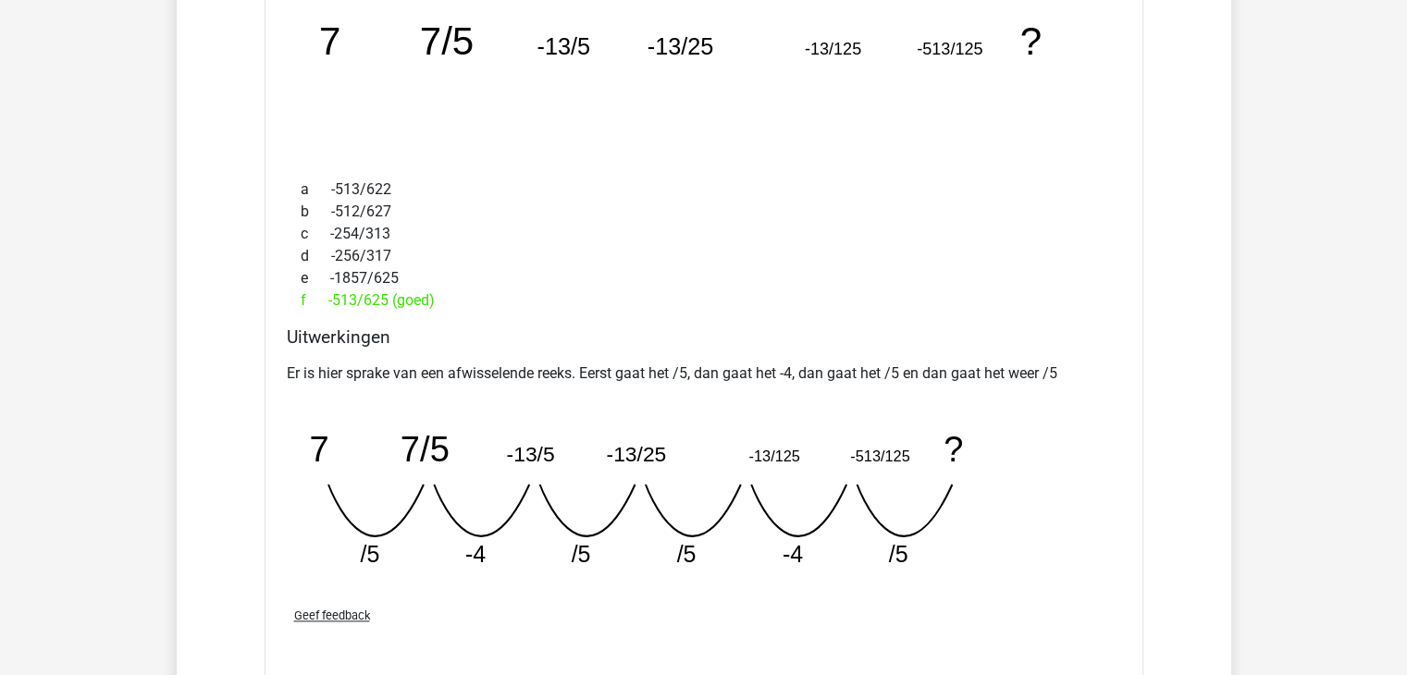
scroll to position [2035, 0]
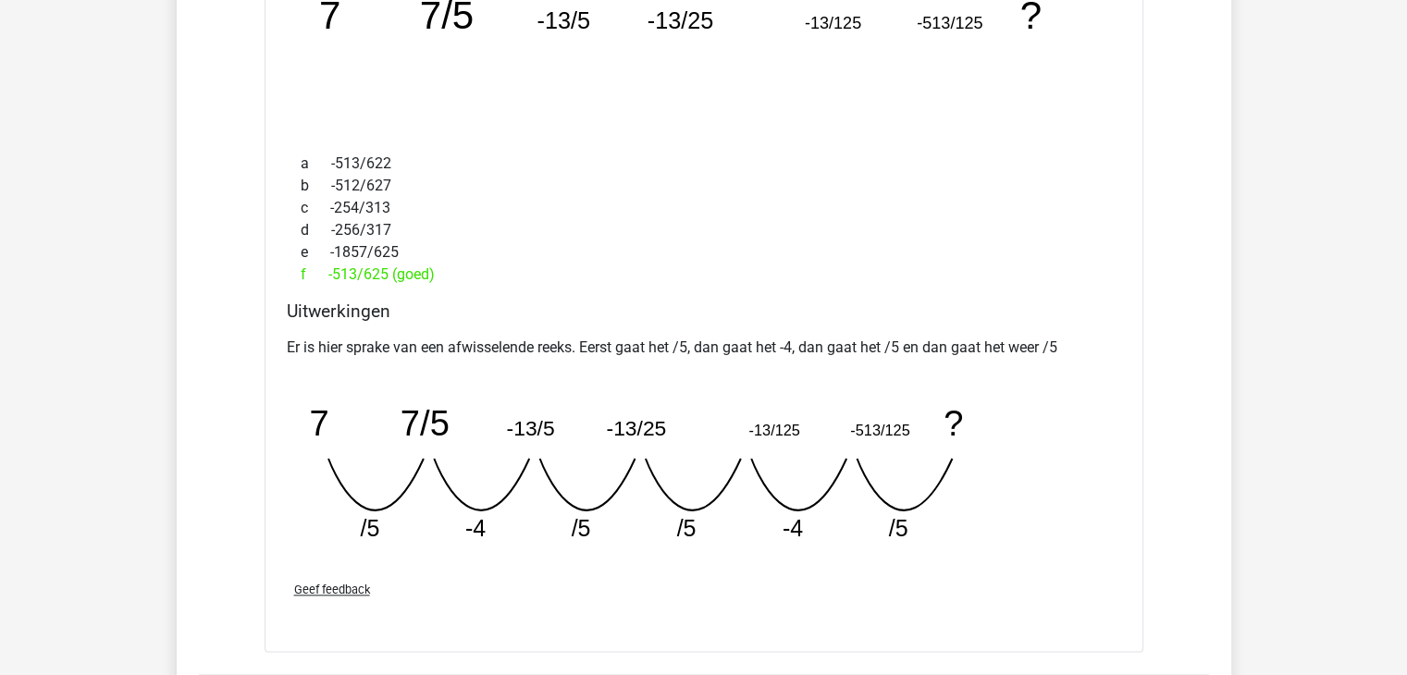
click at [893, 506] on icon "image/svg+xml 7 7/5 -13/5 -13/25 -13/125 -513/125 ? /5 -4 /5 /5 -4" at bounding box center [657, 466] width 740 height 185
drag, startPoint x: 833, startPoint y: 519, endPoint x: 932, endPoint y: 521, distance: 99.0
click at [932, 521] on icon "image/svg+xml 7 7/5 -13/5 -13/25 -13/125 -513/125 ? /5 -4 /5 /5 -4" at bounding box center [657, 466] width 740 height 185
drag, startPoint x: 351, startPoint y: 521, endPoint x: 959, endPoint y: 524, distance: 607.6
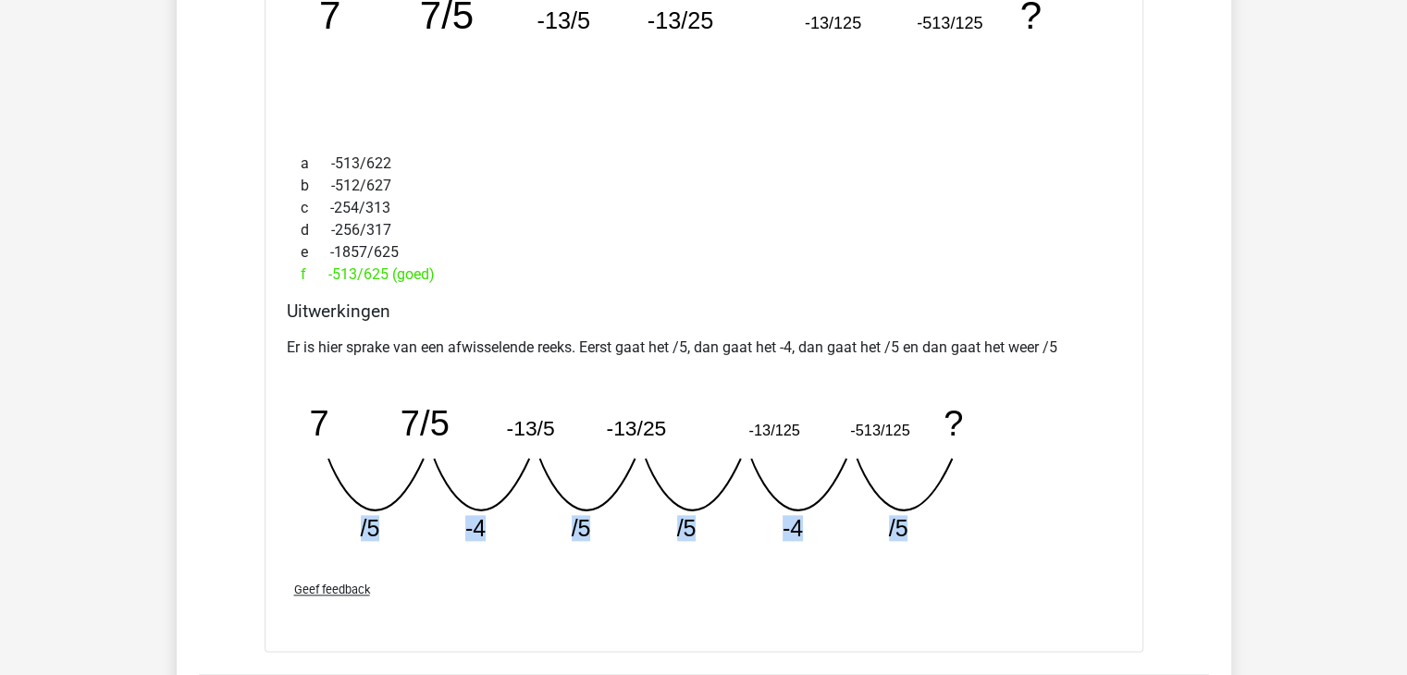
click at [959, 524] on icon "image/svg+xml 7 7/5 -13/5 -13/25 -13/125 -513/125 ? /5 -4 /5 /5 -4" at bounding box center [657, 466] width 740 height 185
drag, startPoint x: 968, startPoint y: 532, endPoint x: 1086, endPoint y: 538, distance: 117.6
click at [1086, 538] on div "Er is hier sprake van een afwisselende reeks. Eerst gaat het /5, dan gaat het -…" at bounding box center [704, 447] width 834 height 237
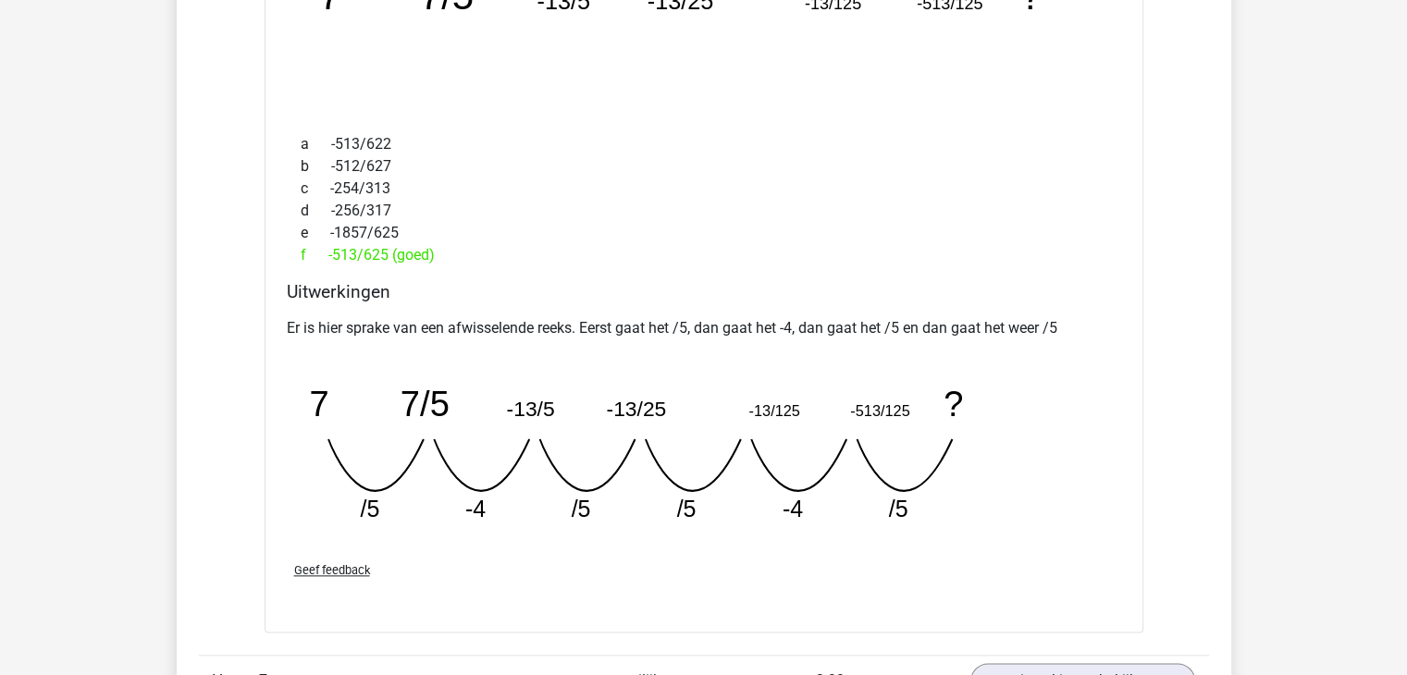
scroll to position [1942, 0]
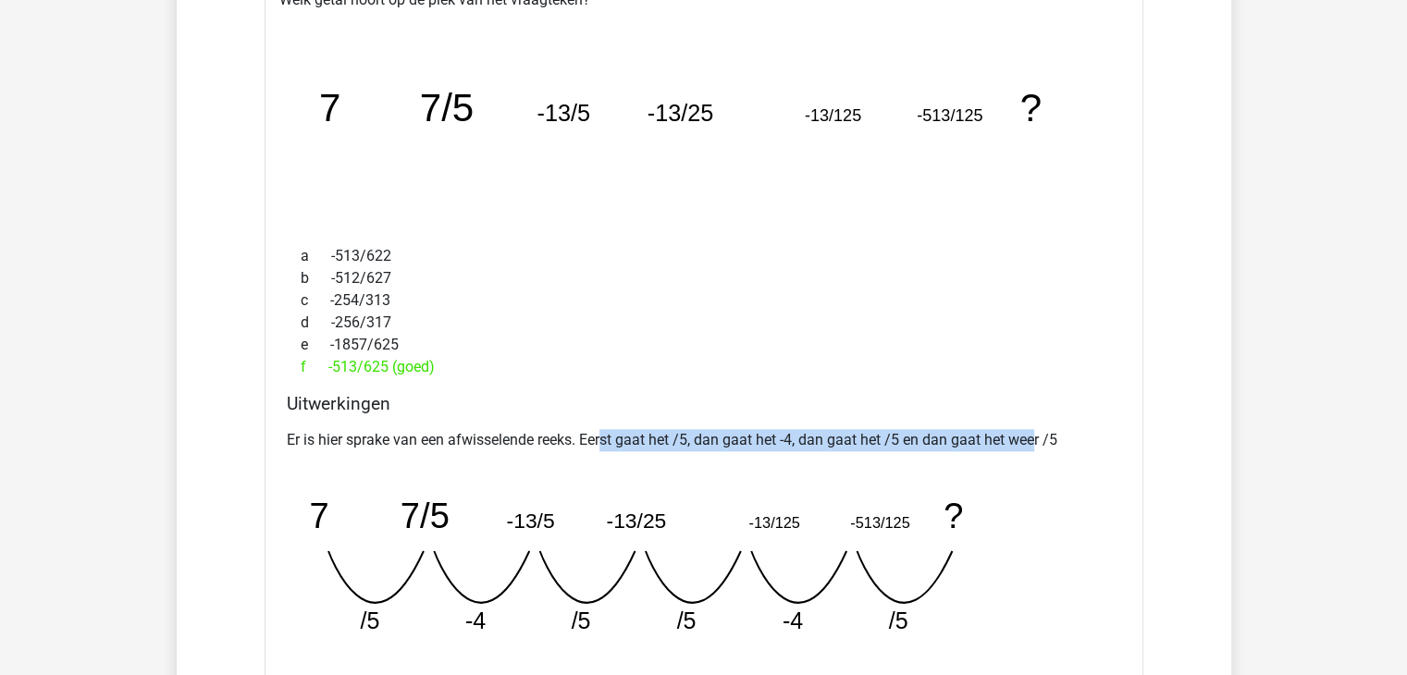
drag, startPoint x: 606, startPoint y: 427, endPoint x: 1036, endPoint y: 436, distance: 430.1
click at [1036, 436] on p "Er is hier sprake van een afwisselende reeks. Eerst gaat het /5, dan gaat het -…" at bounding box center [704, 440] width 834 height 22
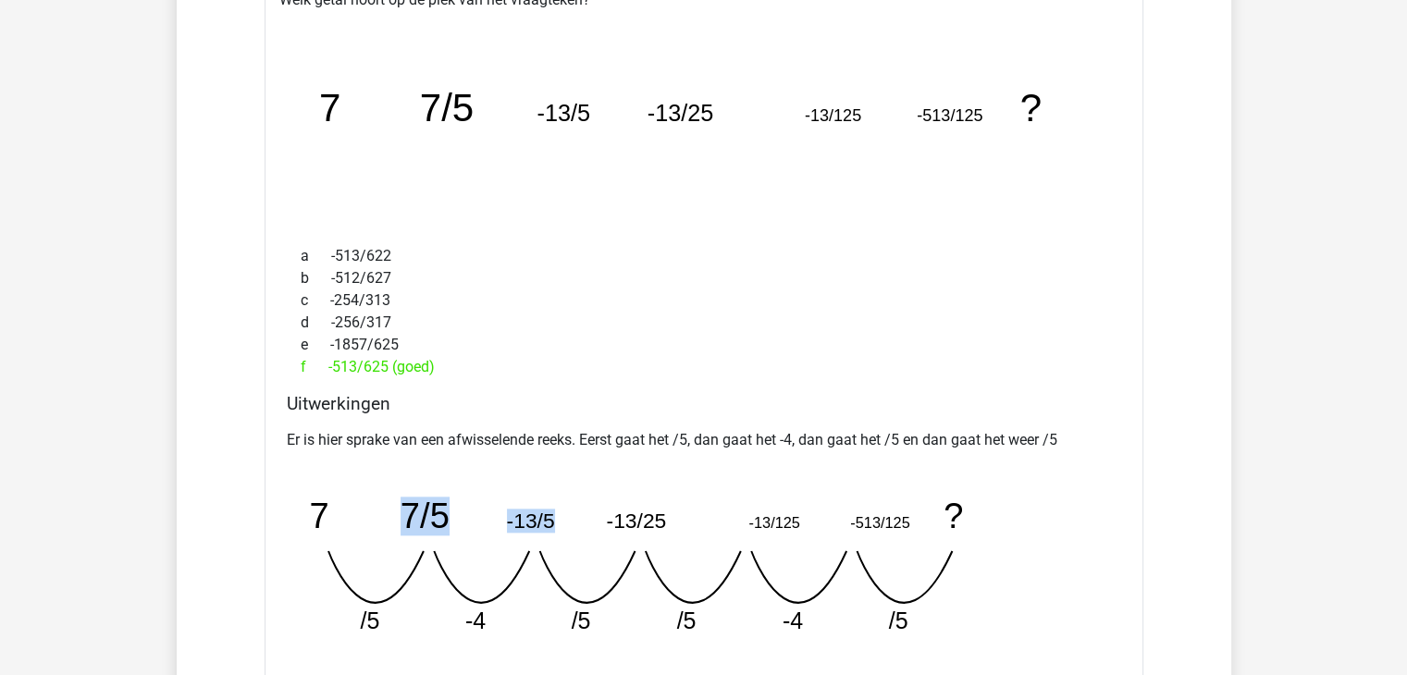
drag, startPoint x: 414, startPoint y: 504, endPoint x: 561, endPoint y: 517, distance: 147.6
click at [561, 517] on icon "image/svg+xml 7 7/5 -13/5 -13/25 -13/125 -513/125 ? /5 -4 /5 /5 -4" at bounding box center [657, 558] width 740 height 185
drag, startPoint x: 561, startPoint y: 517, endPoint x: 341, endPoint y: 510, distance: 220.2
click at [341, 510] on icon "image/svg+xml 7 7/5 -13/5 -13/25 -13/125 -513/125 ? /5 -4 /5 /5 -4" at bounding box center [657, 558] width 740 height 185
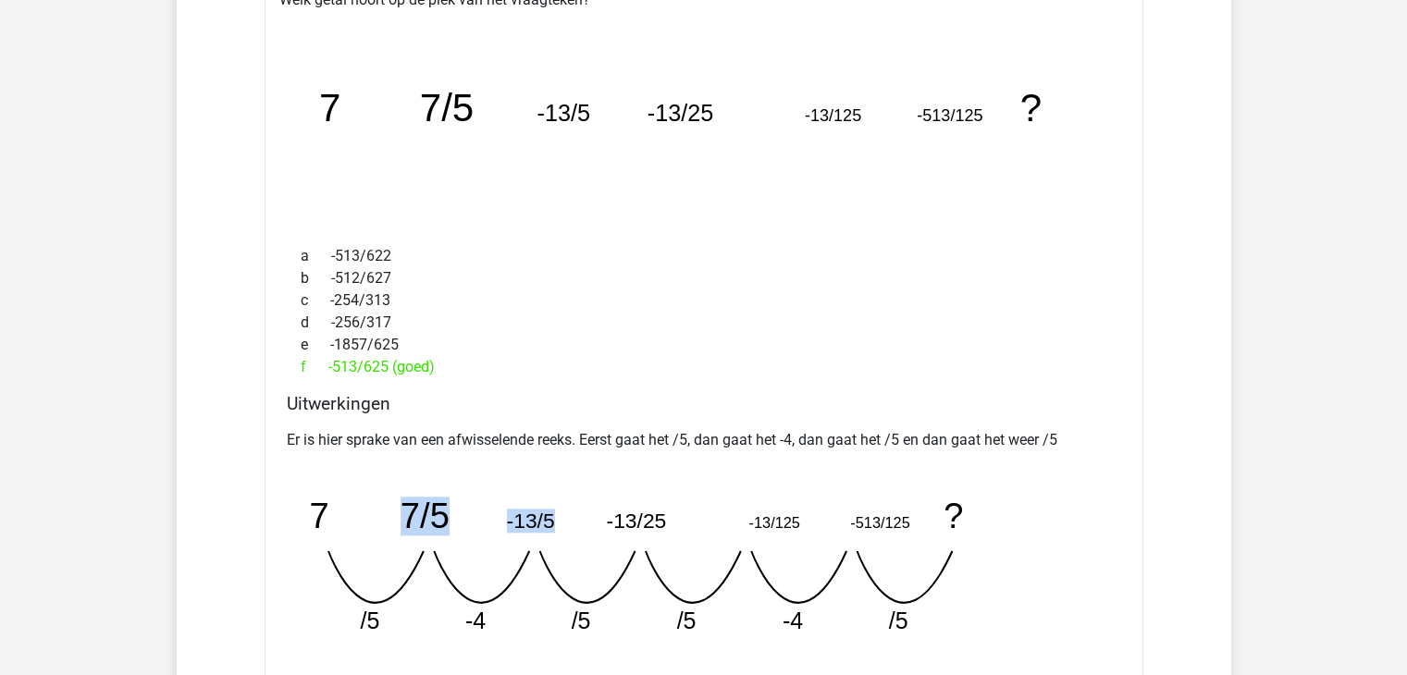
click at [341, 510] on icon "image/svg+xml 7 7/5 -13/5 -13/25 -13/125 -513/125 ? /5 -4 /5 /5 -4" at bounding box center [657, 558] width 740 height 185
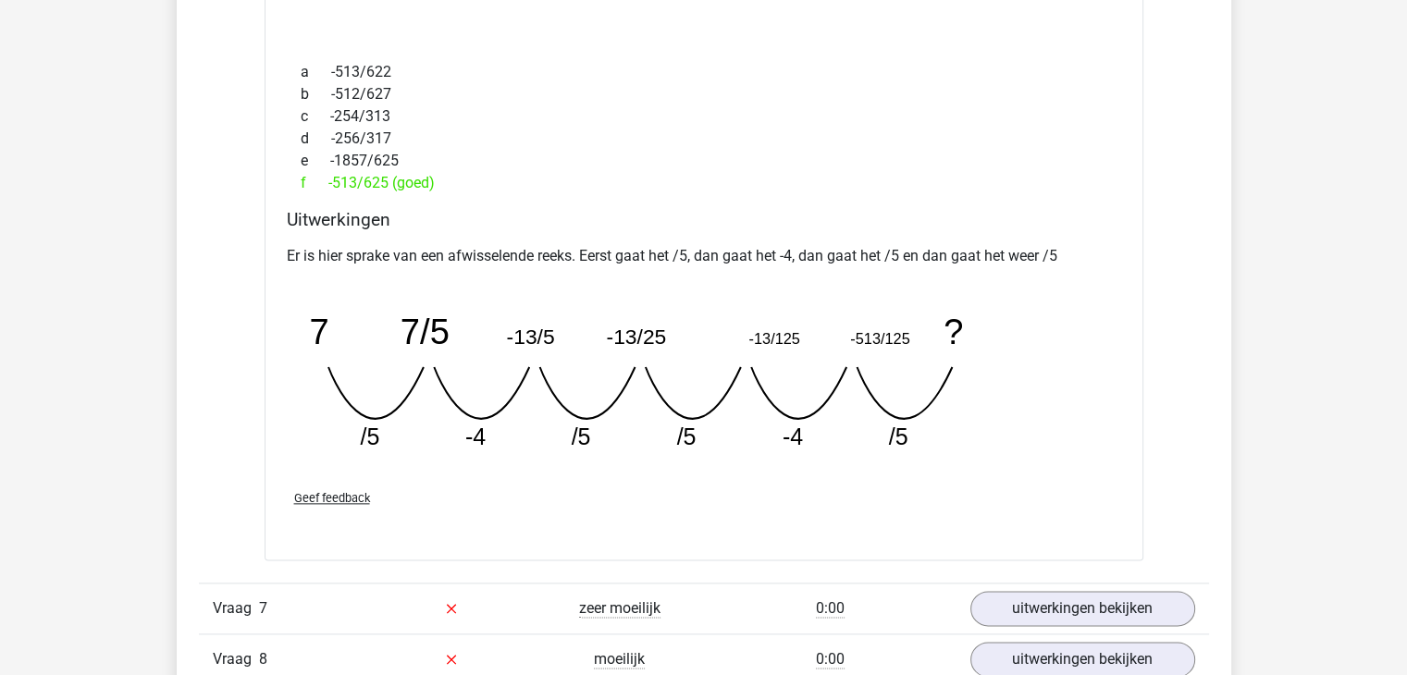
scroll to position [2127, 0]
drag, startPoint x: 401, startPoint y: 330, endPoint x: 559, endPoint y: 347, distance: 158.1
click at [559, 347] on icon "image/svg+xml 7 7/5 -13/5 -13/25 -13/125 -513/125 ? /5 -4 /5 /5 -4" at bounding box center [657, 373] width 740 height 185
drag, startPoint x: 515, startPoint y: 334, endPoint x: 559, endPoint y: 332, distance: 43.5
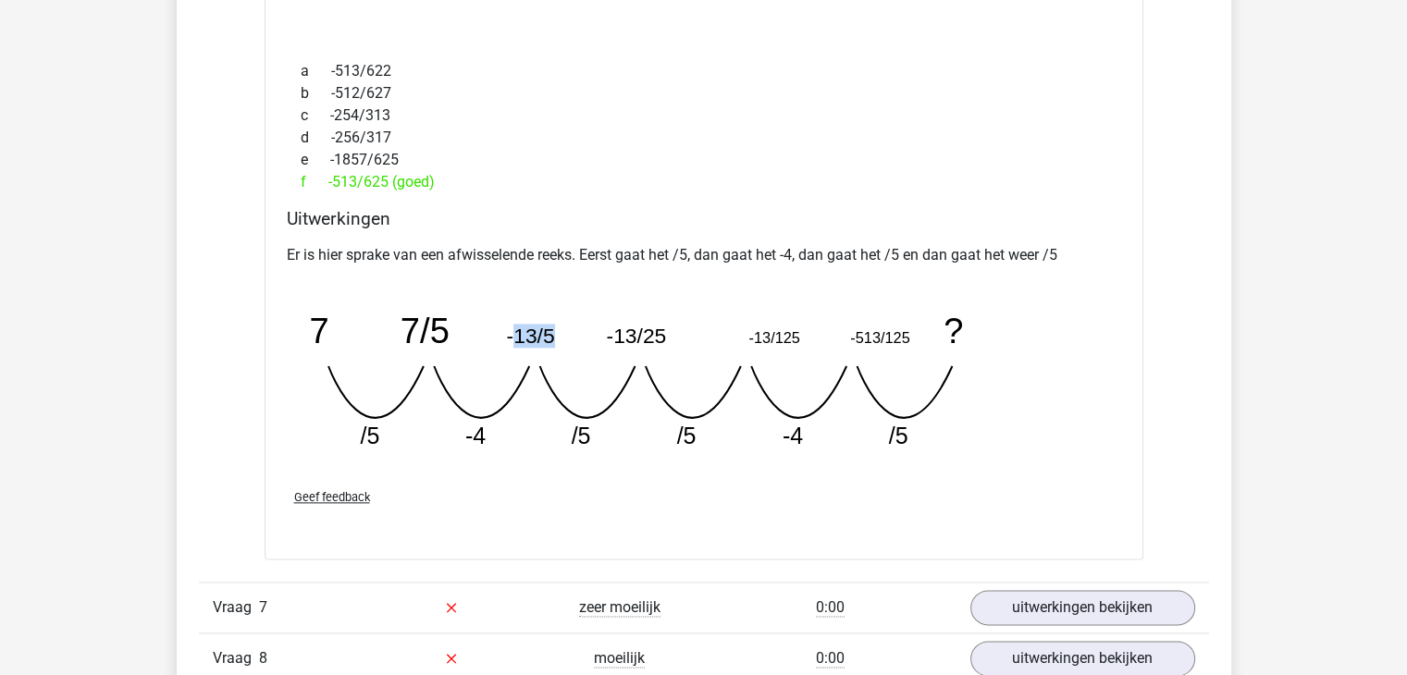
click at [557, 333] on icon "image/svg+xml 7 7/5 -13/5 -13/25 -13/125 -513/125 ? /5 -4 /5 /5 -4" at bounding box center [657, 373] width 740 height 185
click at [559, 332] on icon "image/svg+xml 7 7/5 -13/5 -13/25 -13/125 -513/125 ? /5 -4 /5 /5 -4" at bounding box center [657, 373] width 740 height 185
click at [519, 427] on icon "image/svg+xml 7 7/5 -13/5 -13/25 -13/125 -513/125 ? /5 -4 /5 /5 -4" at bounding box center [657, 373] width 740 height 185
click at [520, 427] on icon "image/svg+xml 7 7/5 -13/5 -13/25 -13/125 -513/125 ? /5 -4 /5 /5 -4" at bounding box center [657, 373] width 740 height 185
drag, startPoint x: 503, startPoint y: 315, endPoint x: 596, endPoint y: 315, distance: 92.5
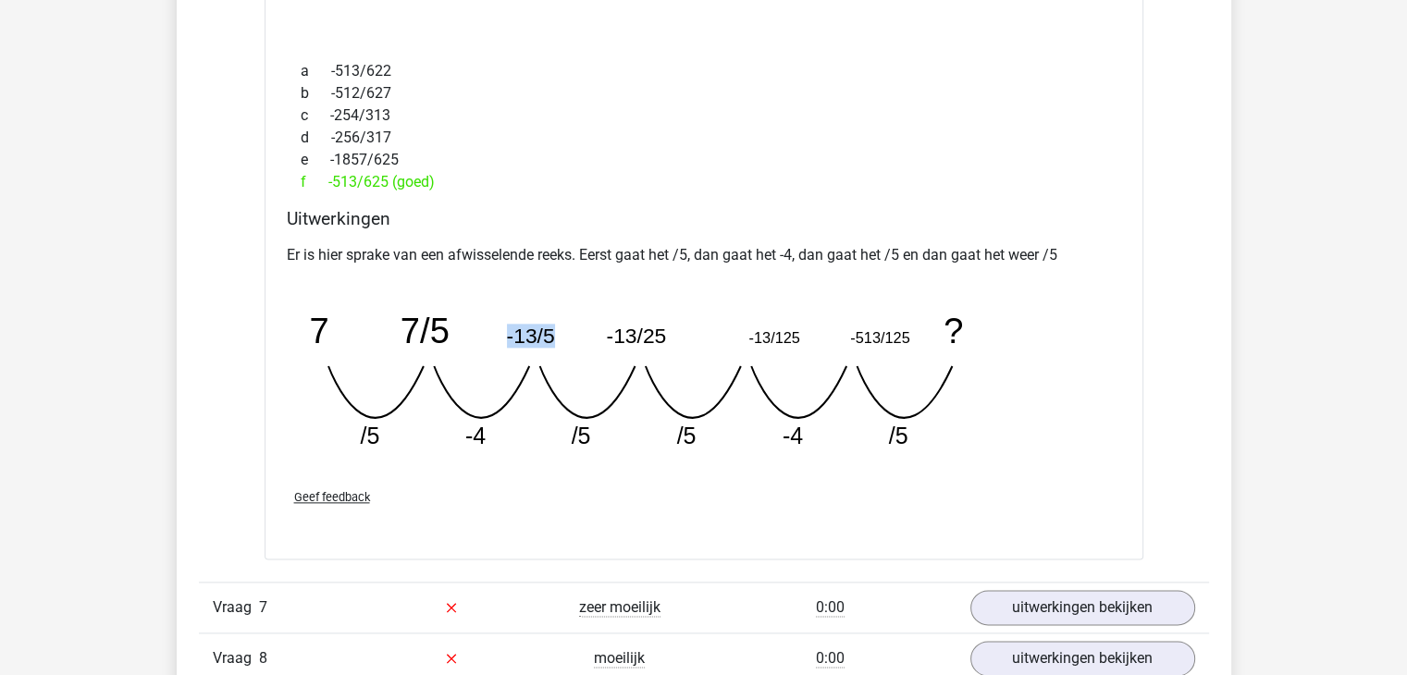
click at [596, 315] on icon "image/svg+xml 7 7/5 -13/5 -13/25 -13/125 -513/125 ? /5 -4 /5 /5 -4" at bounding box center [657, 373] width 740 height 185
click at [588, 323] on icon "image/svg+xml 7 7/5 -13/5 -13/25 -13/125 -513/125 ? /5 -4 /5 /5 -4" at bounding box center [657, 373] width 740 height 185
drag, startPoint x: 318, startPoint y: 320, endPoint x: 921, endPoint y: 334, distance: 603.1
click at [921, 334] on icon "image/svg+xml 7 7/5 -13/5 -13/25 -13/125 -513/125 ? /5 -4 /5 /5 -4" at bounding box center [657, 373] width 740 height 185
click at [314, 283] on icon "image/svg+xml 7 7/5 -13/5 -13/25 -13/125 -513/125 ? /5 -4 /5 /5 -4" at bounding box center [657, 373] width 740 height 185
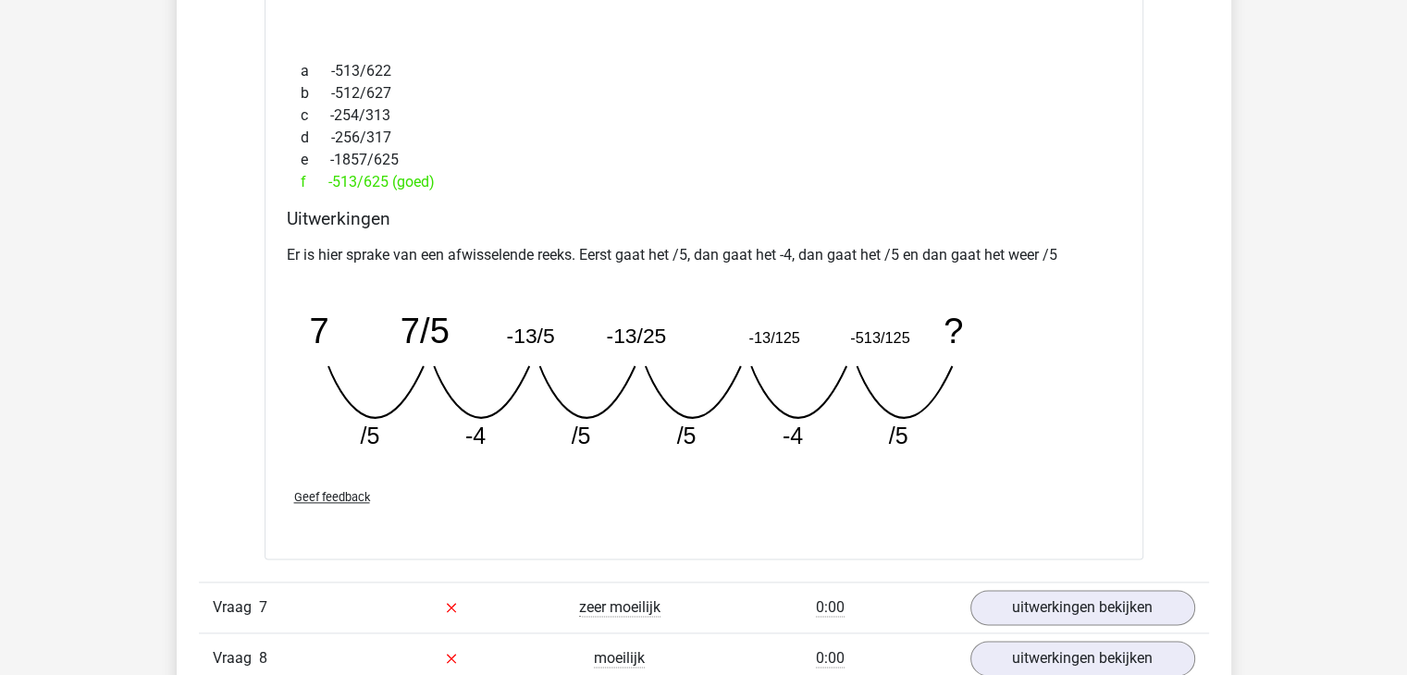
drag, startPoint x: 310, startPoint y: 339, endPoint x: 368, endPoint y: 339, distance: 58.3
click at [325, 339] on icon "image/svg+xml 7 7/5 -13/5 -13/25 -13/125 -513/125 ? /5 -4 /5 /5 -4" at bounding box center [657, 373] width 740 height 185
click at [390, 338] on icon "image/svg+xml 7 7/5 -13/5 -13/25 -13/125 -513/125 ? /5 -4 /5 /5 -4" at bounding box center [657, 373] width 740 height 185
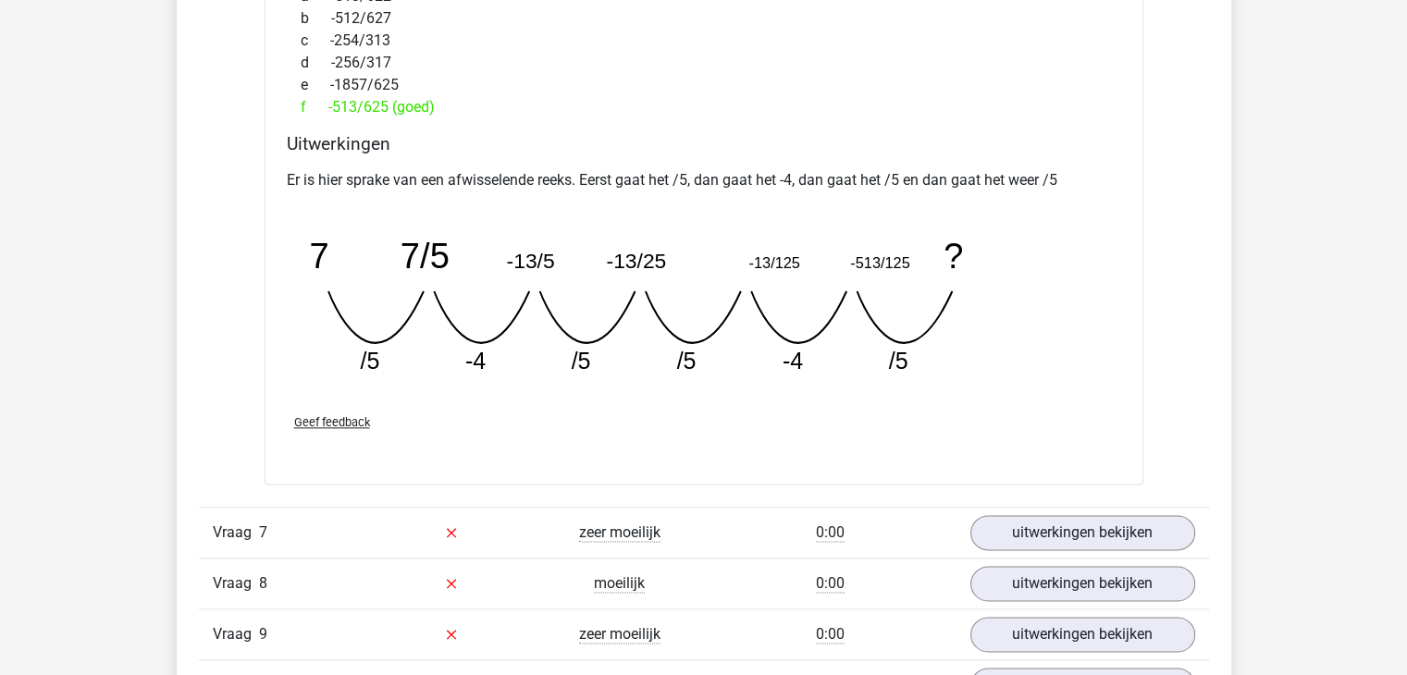
scroll to position [2312, 0]
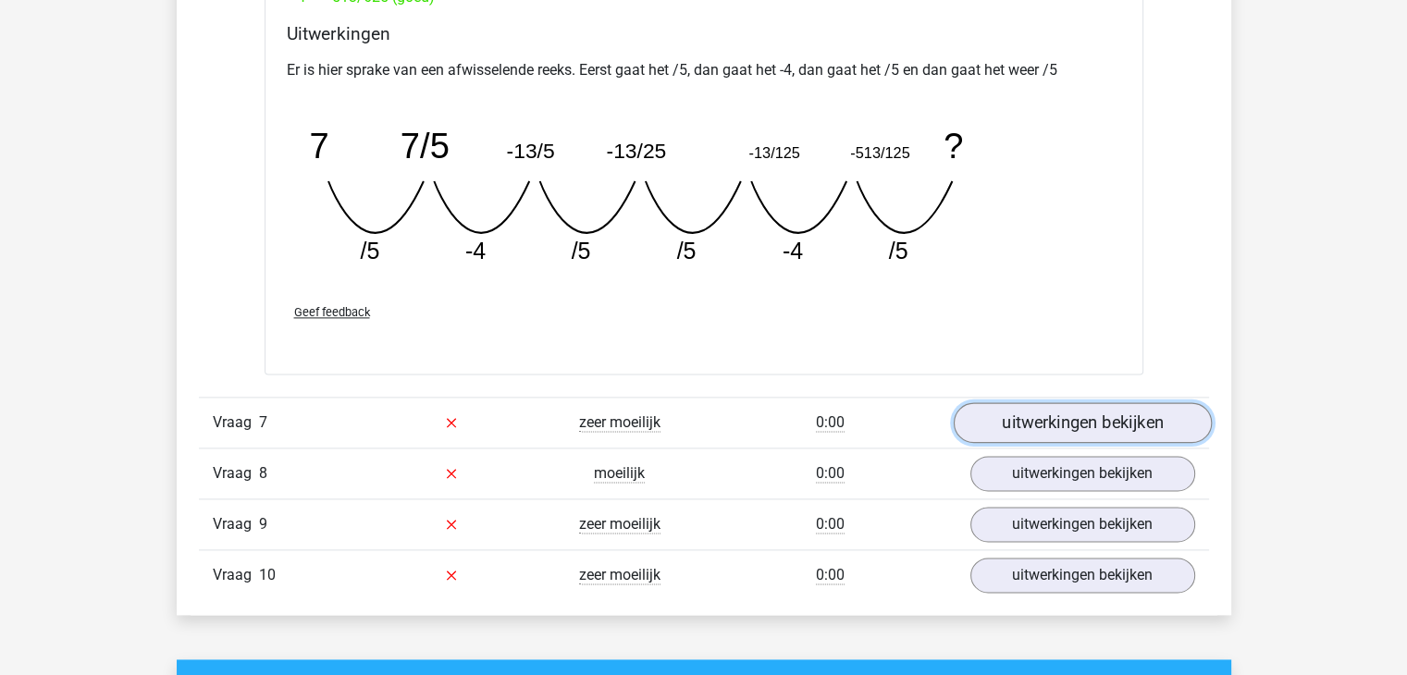
click at [1091, 423] on link "uitwerkingen bekijken" at bounding box center [1082, 422] width 258 height 41
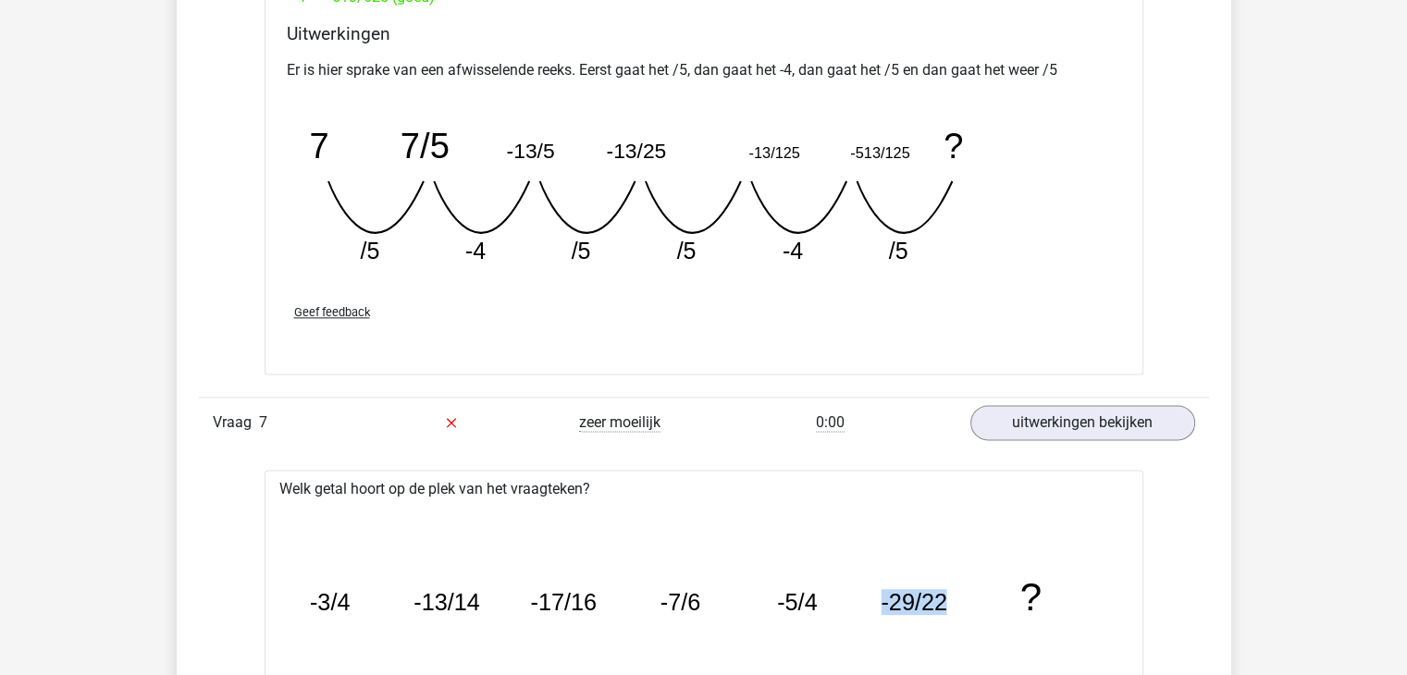
drag, startPoint x: 877, startPoint y: 597, endPoint x: 1032, endPoint y: 597, distance: 155.4
click at [1032, 597] on icon "image/svg+xml -3/4 -13/14 -17/16 -7/6 -5/4 -29/22 ?" at bounding box center [703, 610] width 819 height 205
click at [974, 622] on icon "image/svg+xml -3/4 -13/14 -17/16 -7/6 -5/4 -29/22 ?" at bounding box center [703, 610] width 819 height 205
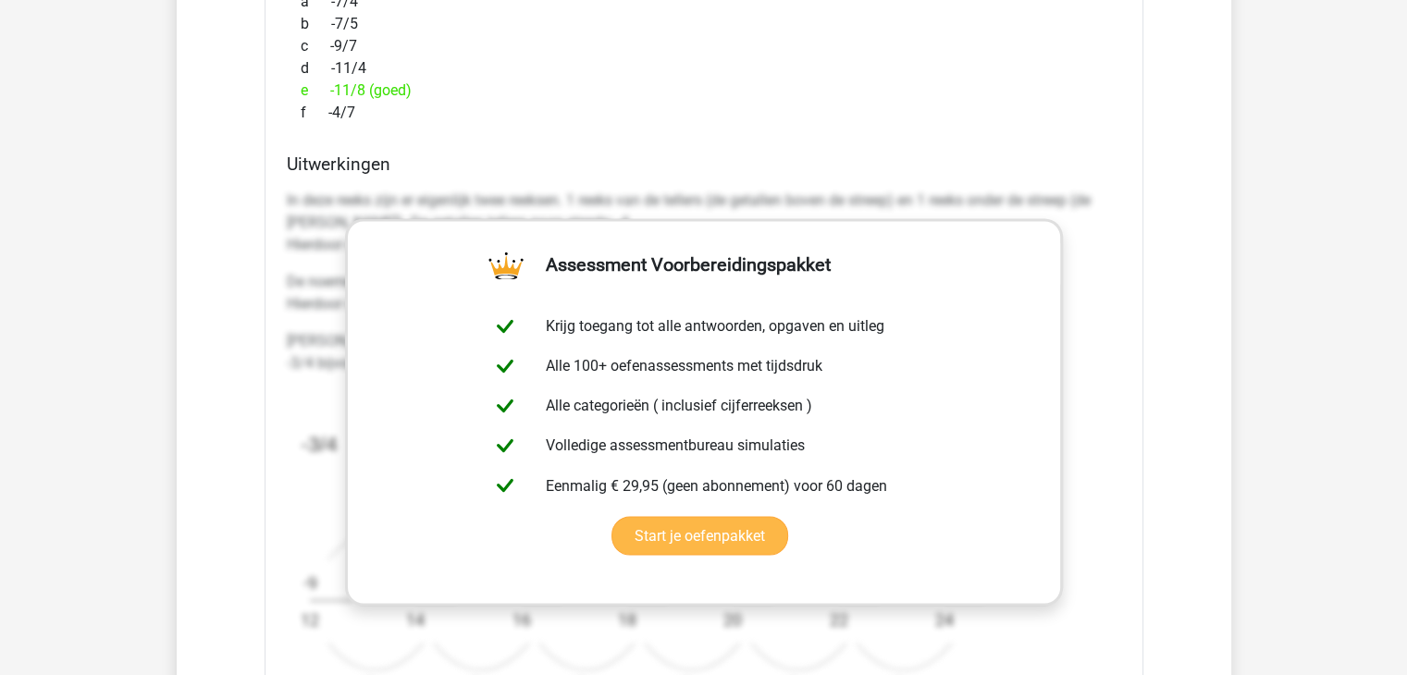
scroll to position [3237, 0]
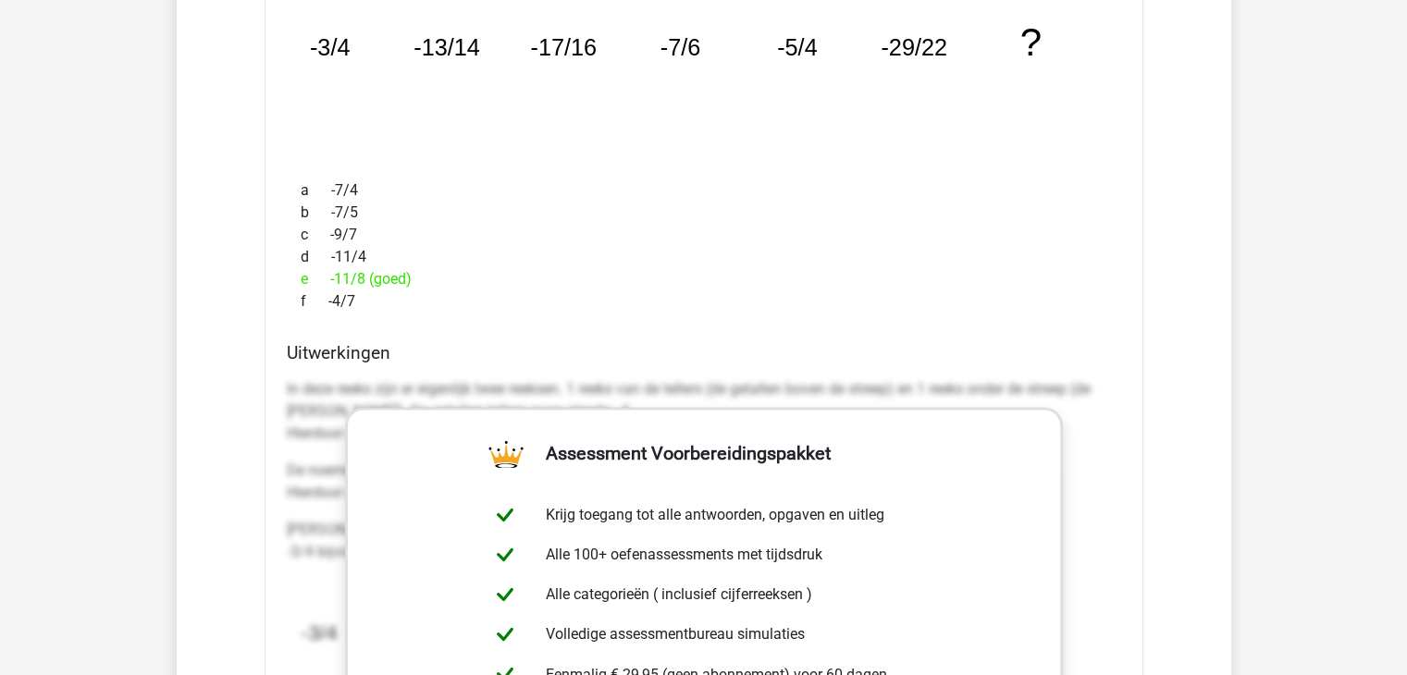
click at [605, 314] on div "a -7/4 b -7/5 c -9/7 d -11/4 e -11/8 (goed) f -4/7" at bounding box center [704, 246] width 834 height 148
click at [605, 313] on div "a -7/4 b -7/5 c -9/7 d -11/4 e -11/8 (goed) f -4/7" at bounding box center [704, 246] width 834 height 148
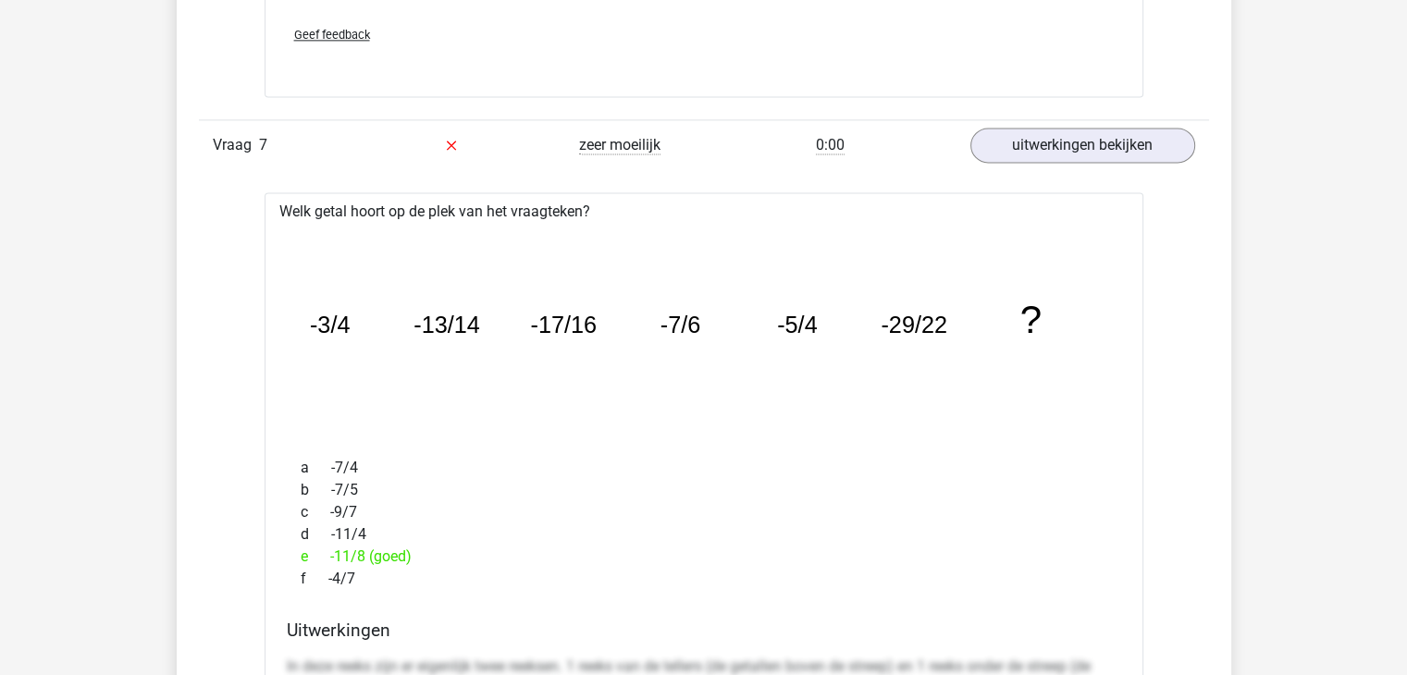
scroll to position [2682, 0]
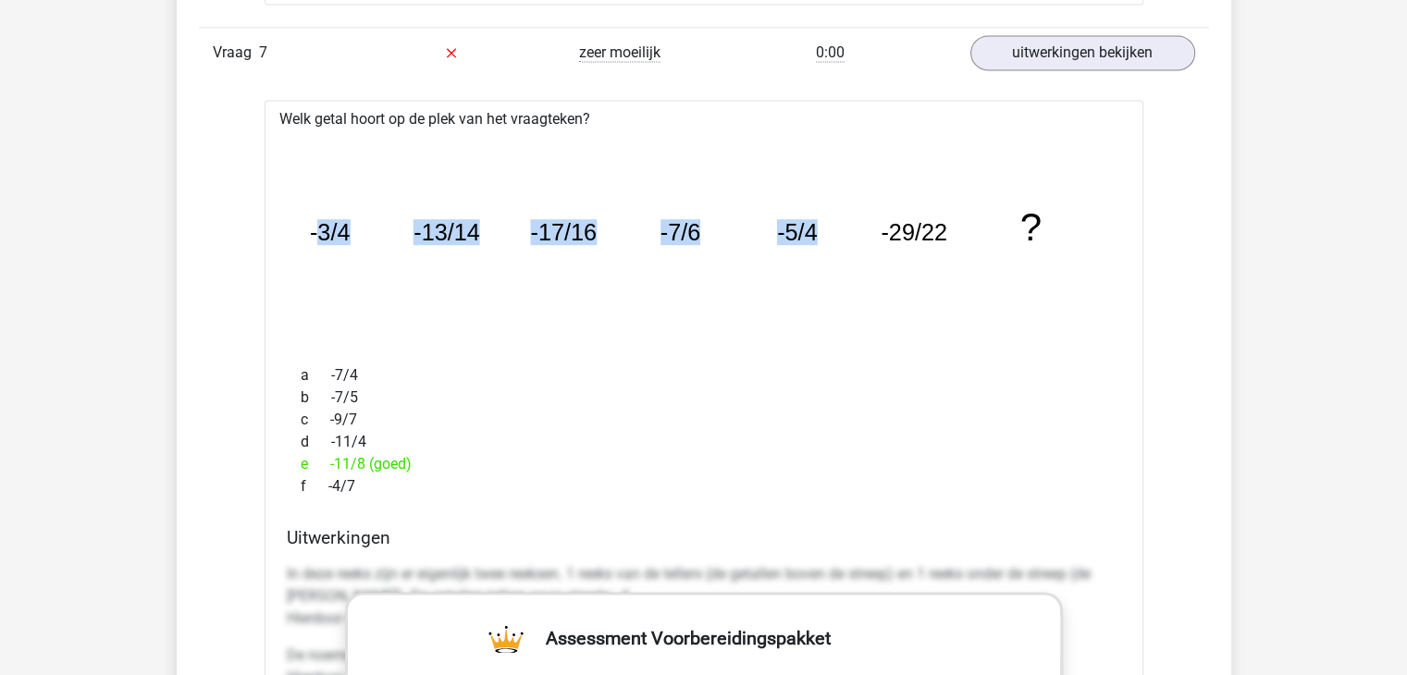
drag, startPoint x: 318, startPoint y: 233, endPoint x: 860, endPoint y: 226, distance: 542.0
click at [855, 226] on icon "image/svg+xml -3/4 -13/14 -17/16 -7/6 -5/4 -29/22 ?" at bounding box center [703, 240] width 819 height 205
click at [860, 226] on icon "image/svg+xml -3/4 -13/14 -17/16 -7/6 -5/4 -29/22 ?" at bounding box center [703, 240] width 819 height 205
drag, startPoint x: 291, startPoint y: 217, endPoint x: 958, endPoint y: 217, distance: 666.8
click at [958, 217] on div "image/svg+xml -3/4 -13/14 -17/16 -7/6 -5/4 -29/22 ?" at bounding box center [703, 240] width 849 height 220
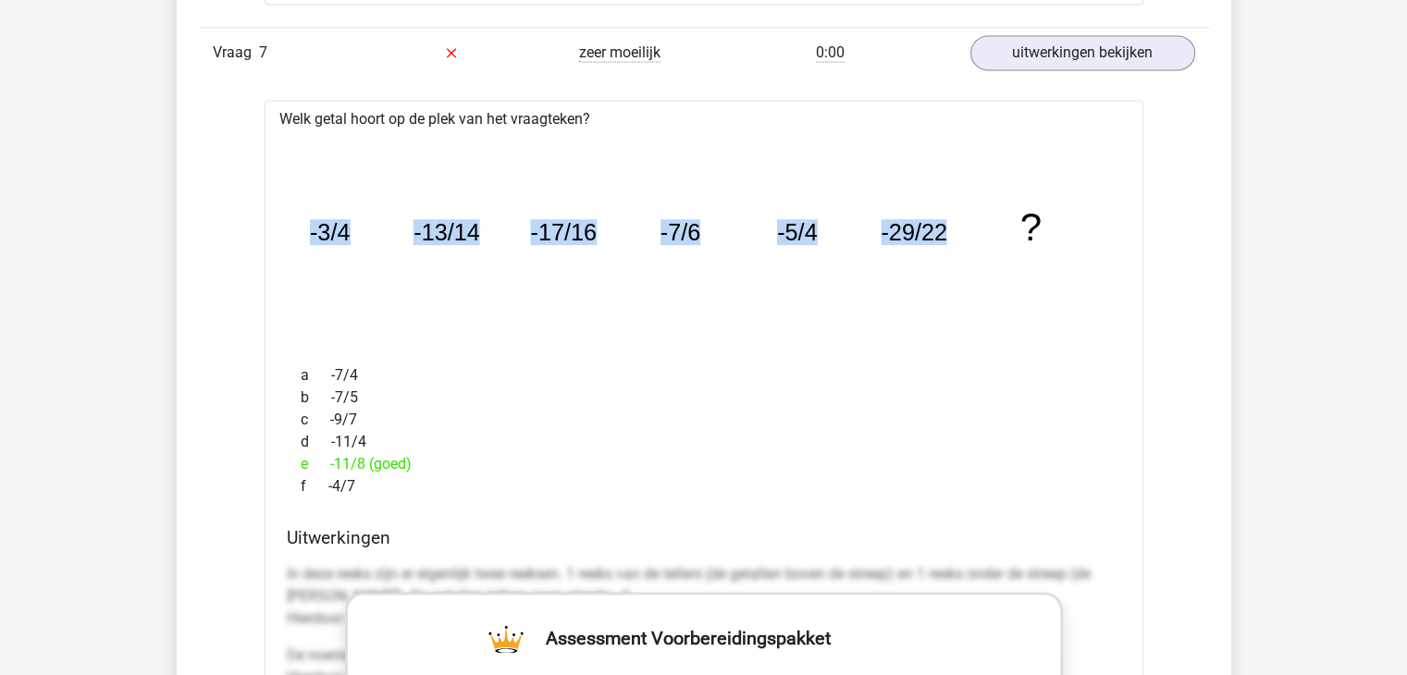
copy g "-3/4 -13/14 -17/16 -7/6 -5/4 -29/22"
click at [618, 333] on icon "image/svg+xml -3/4 -13/14 -17/16 -7/6 -5/4 -29/22 ?" at bounding box center [703, 240] width 819 height 205
drag, startPoint x: 368, startPoint y: 475, endPoint x: 285, endPoint y: 371, distance: 133.6
click at [287, 371] on div "a -7/4 b -7/5 c -9/7 d -11/4 e -11/8 (goed) f -4/7" at bounding box center [704, 431] width 834 height 148
drag, startPoint x: 461, startPoint y: 419, endPoint x: 450, endPoint y: 438, distance: 21.9
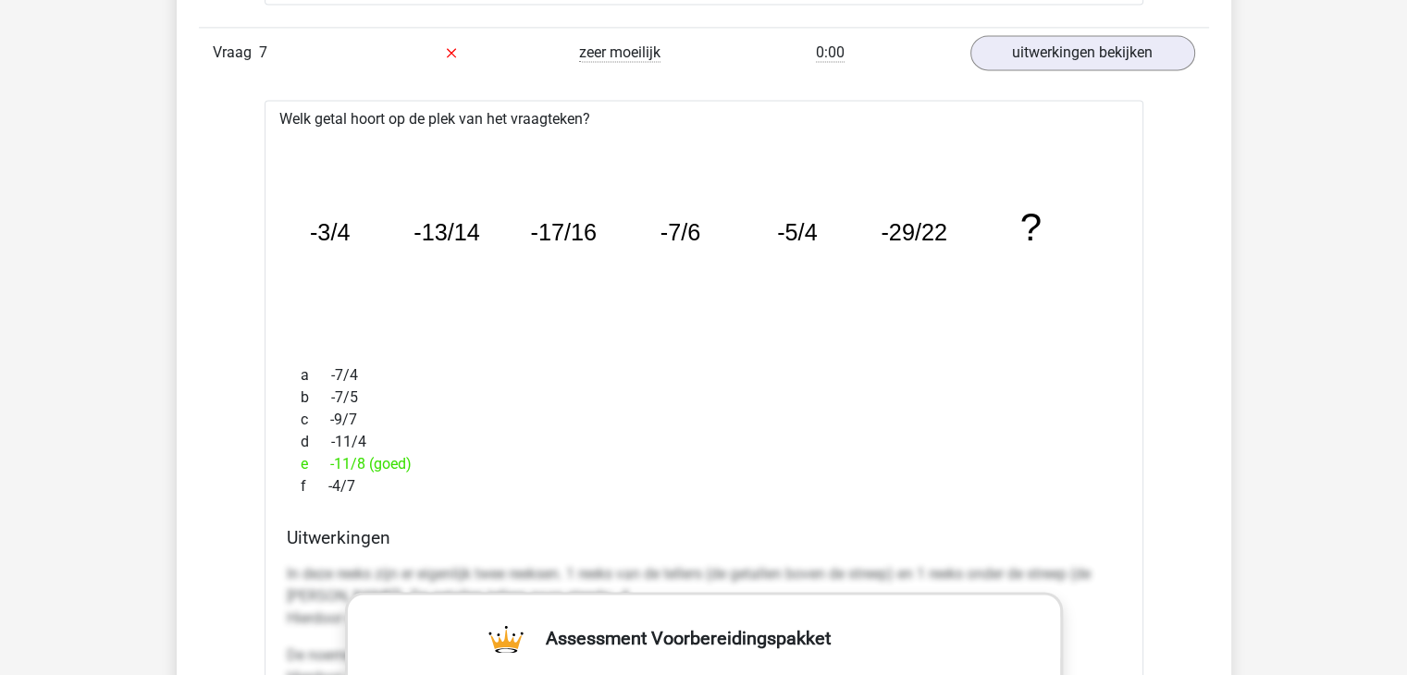
click at [461, 419] on div "c -9/7" at bounding box center [704, 420] width 834 height 22
click at [385, 481] on div "f -4/7" at bounding box center [704, 486] width 834 height 22
drag, startPoint x: 362, startPoint y: 463, endPoint x: 302, endPoint y: 364, distance: 115.3
click at [302, 364] on div "a -7/4 b -7/5 c -9/7 d -11/4 e -11/8 (goed) f -4/7" at bounding box center [704, 431] width 834 height 148
copy div "a -7/4 b -7/5 c -9/7 d -11/4 e -11/8 (goed) f -4/7"
